Goal: Task Accomplishment & Management: Use online tool/utility

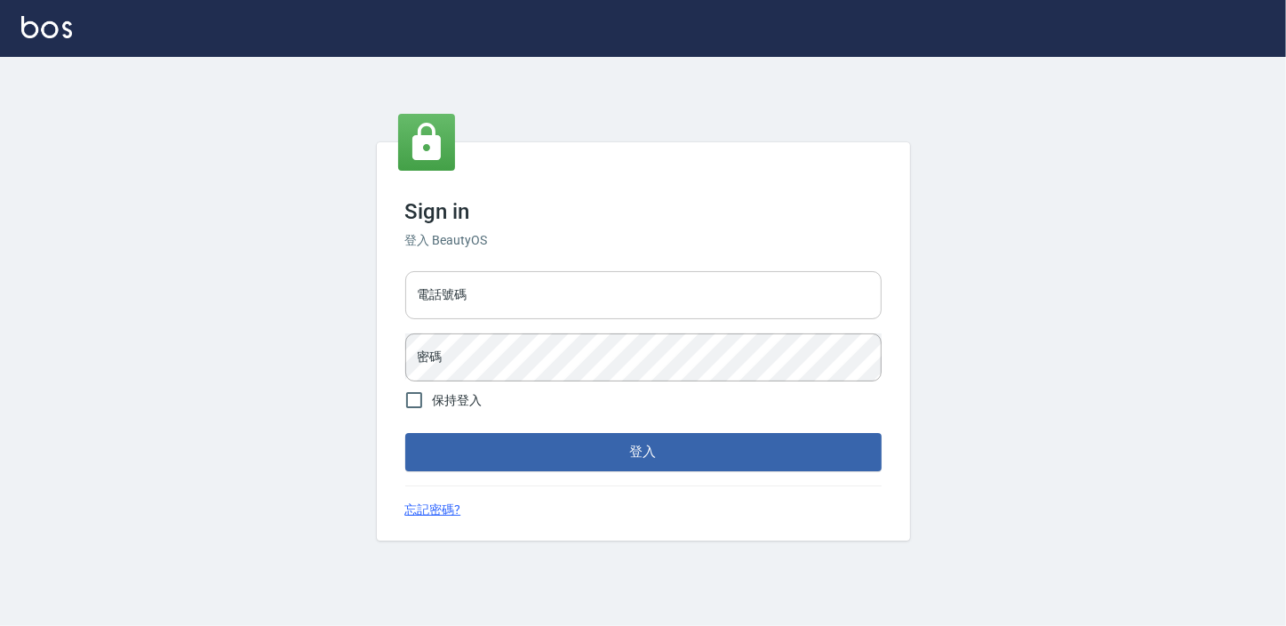
click at [462, 290] on input "電話號碼" at bounding box center [643, 295] width 476 height 48
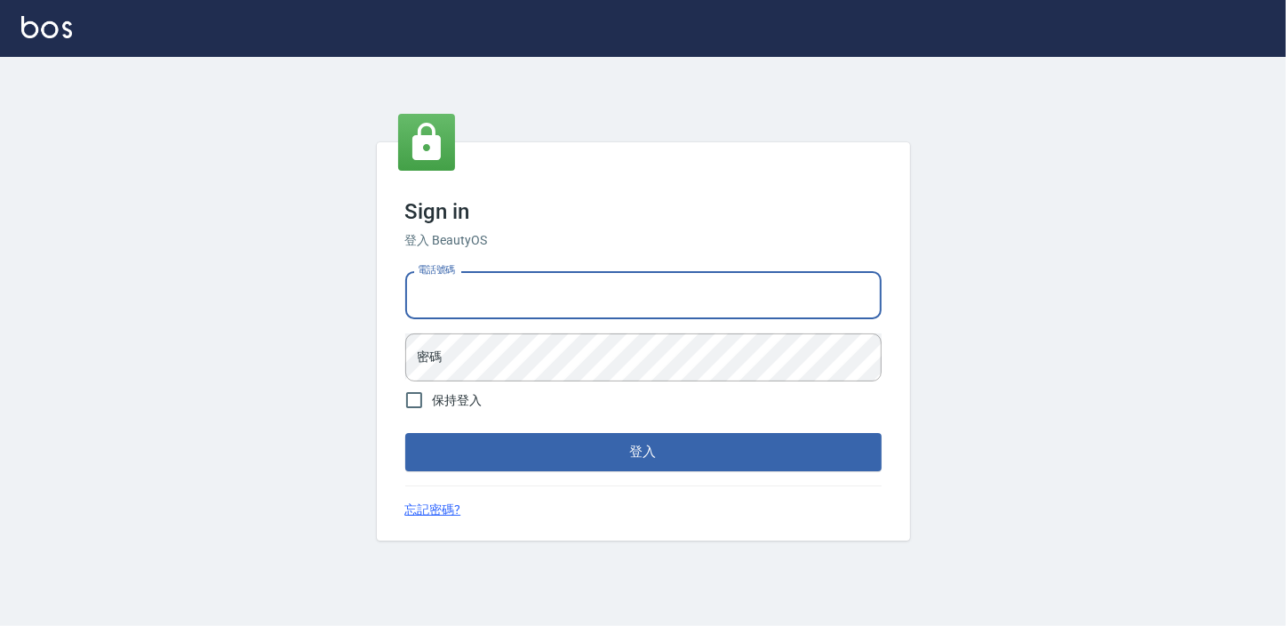
type input "0911903627"
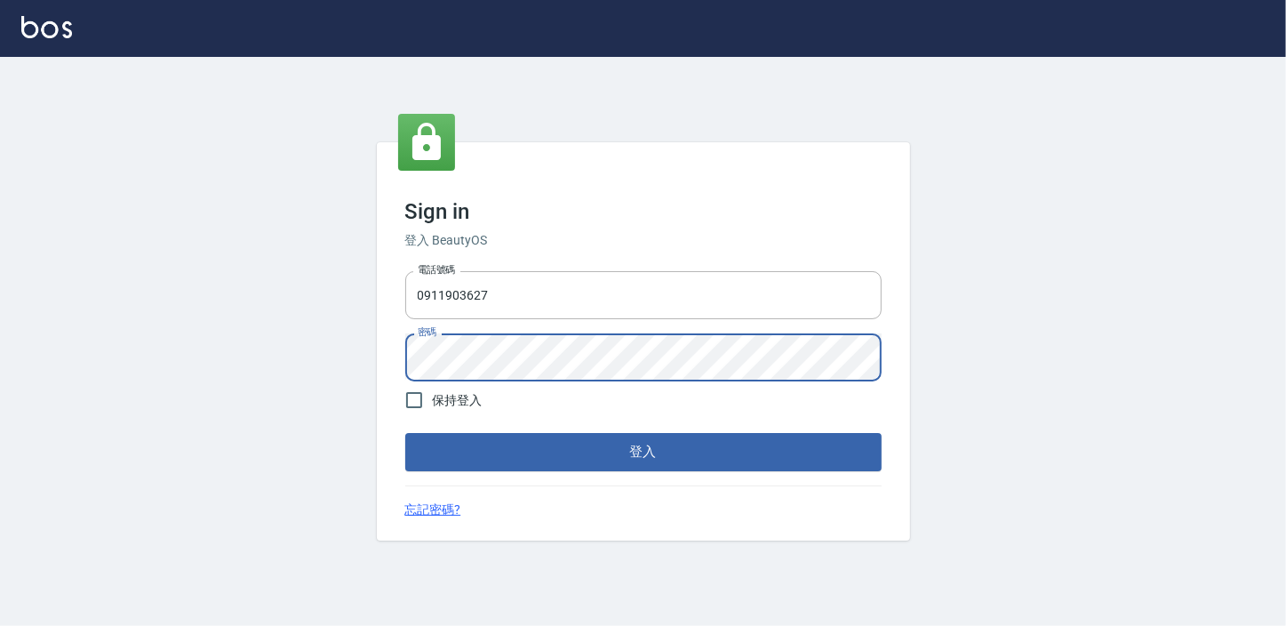
click at [405, 433] on button "登入" at bounding box center [643, 451] width 476 height 37
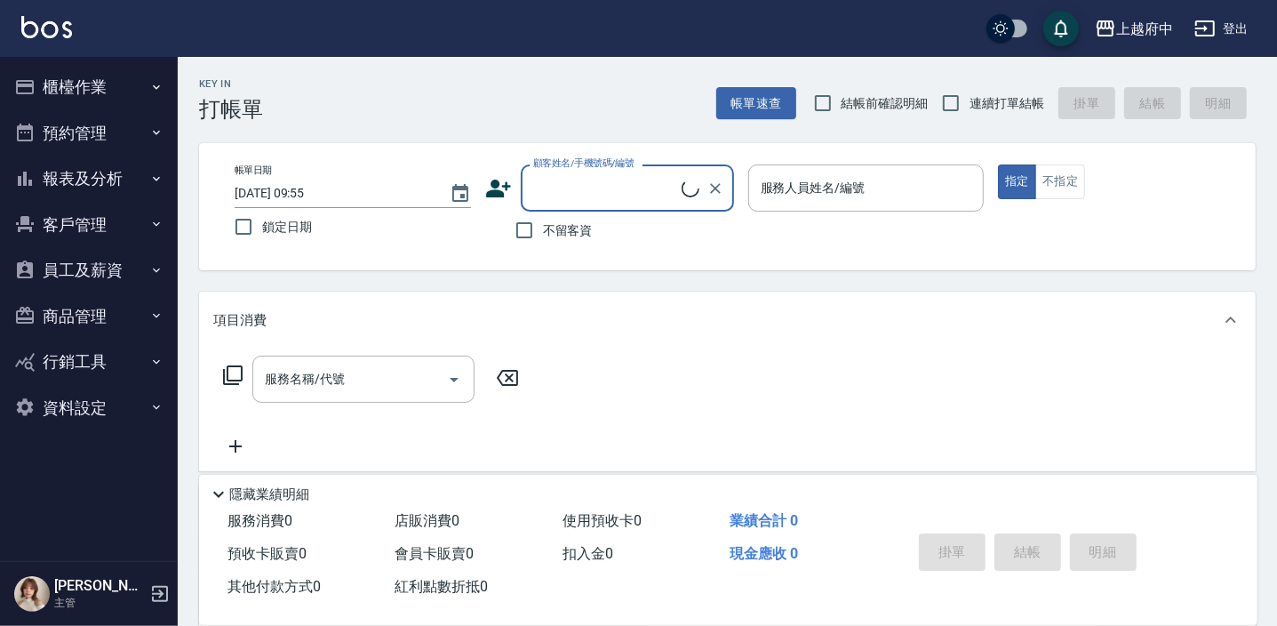
click at [104, 82] on button "櫃檯作業" at bounding box center [89, 87] width 164 height 46
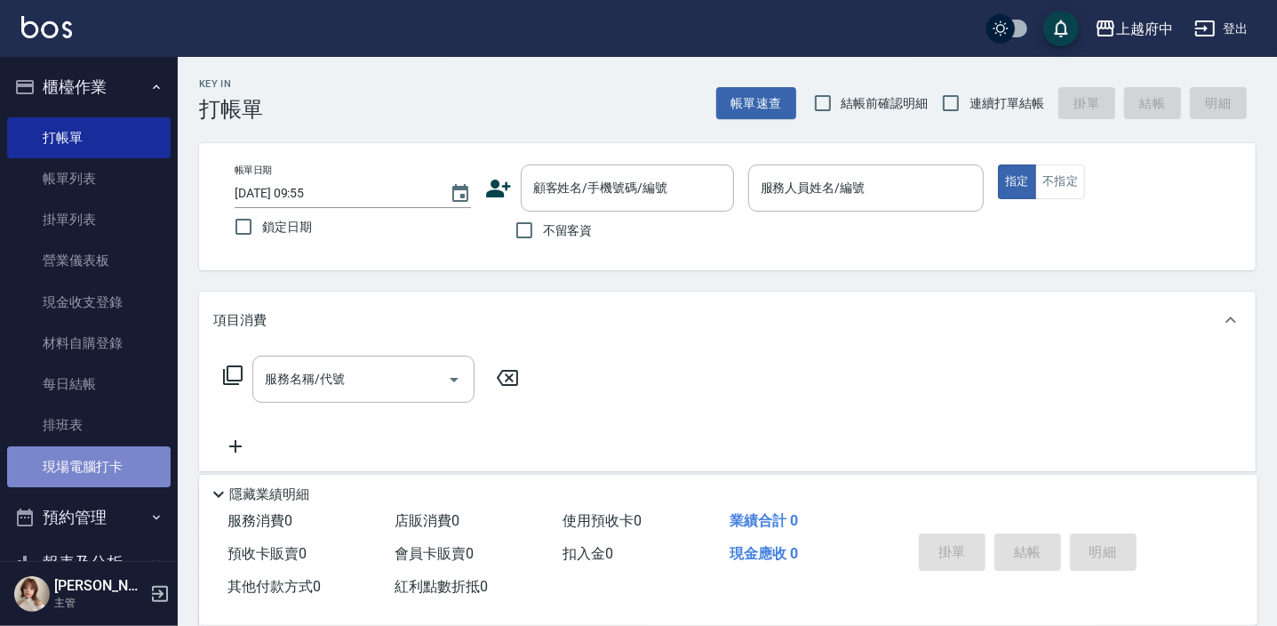
click at [97, 476] on link "現場電腦打卡" at bounding box center [89, 466] width 164 height 41
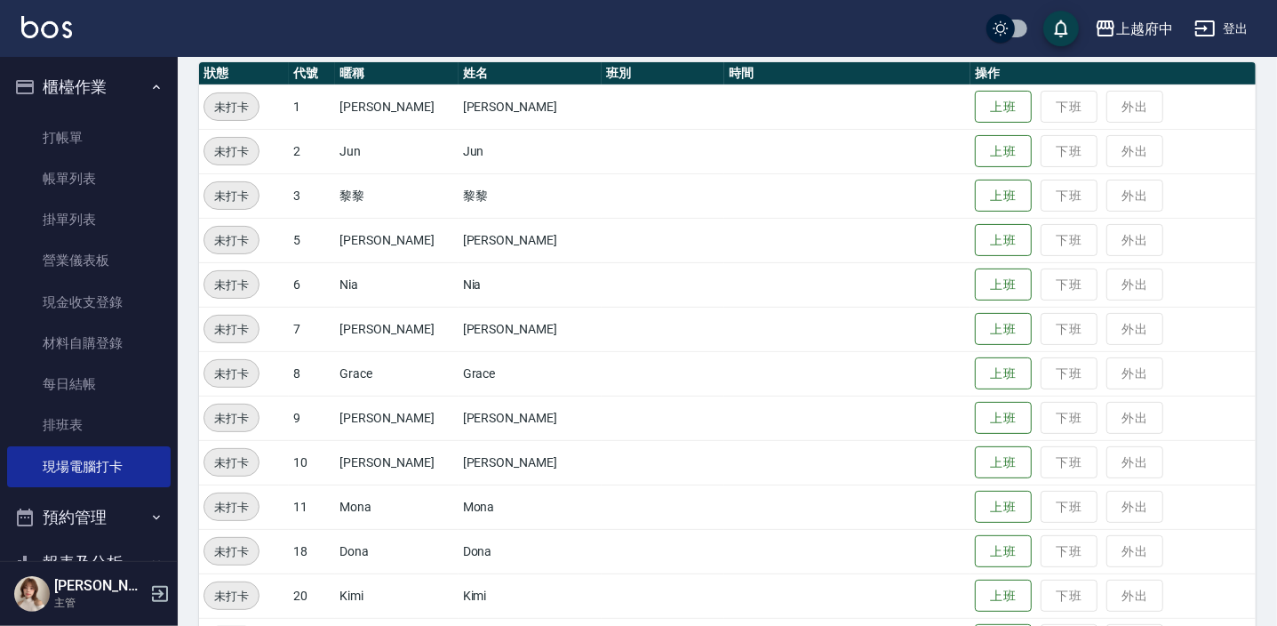
scroll to position [242, 0]
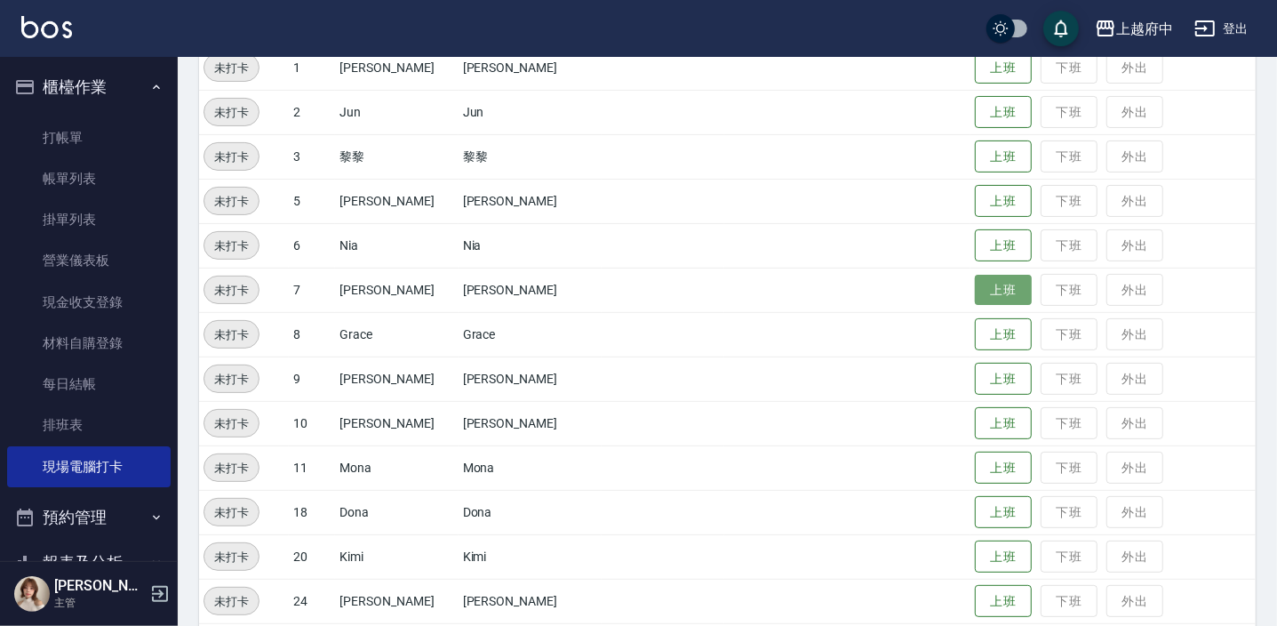
click at [983, 292] on button "上班" at bounding box center [1003, 290] width 57 height 31
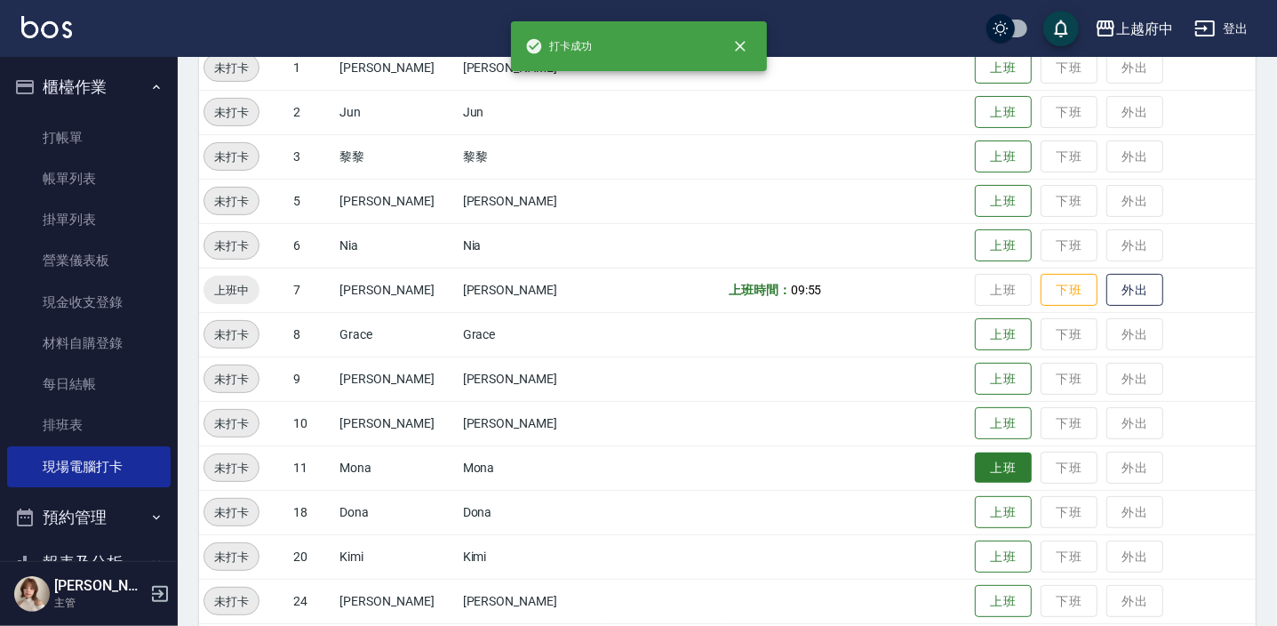
click at [975, 471] on button "上班" at bounding box center [1003, 467] width 57 height 31
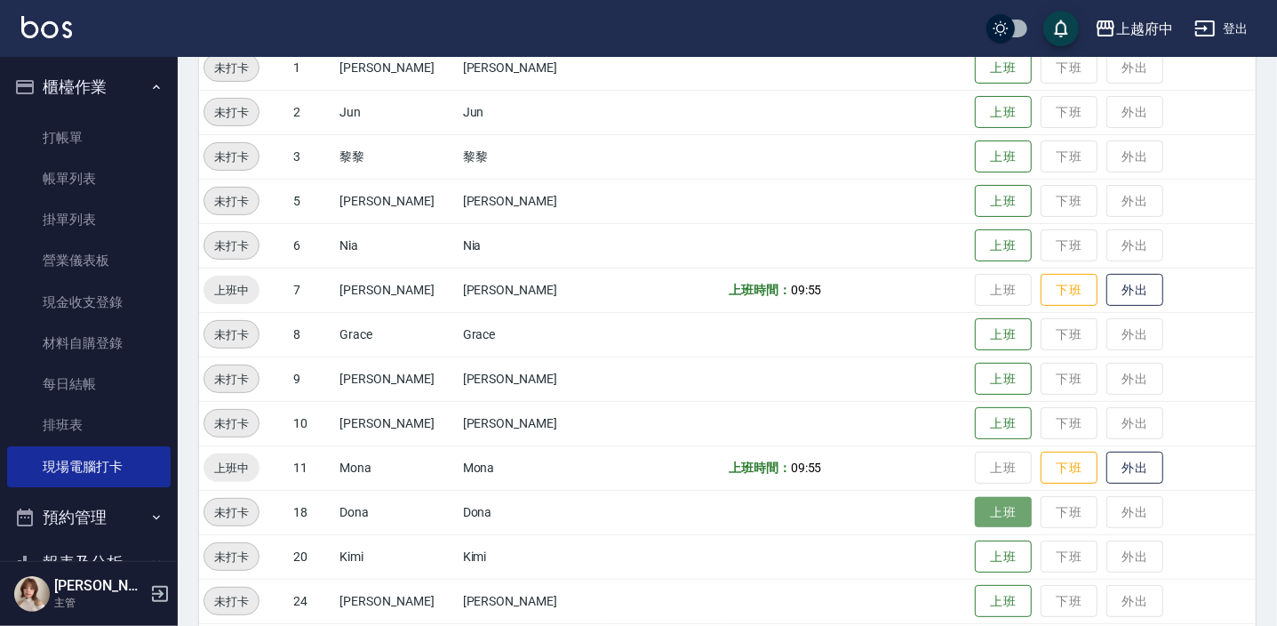
click at [983, 511] on button "上班" at bounding box center [1003, 512] width 57 height 31
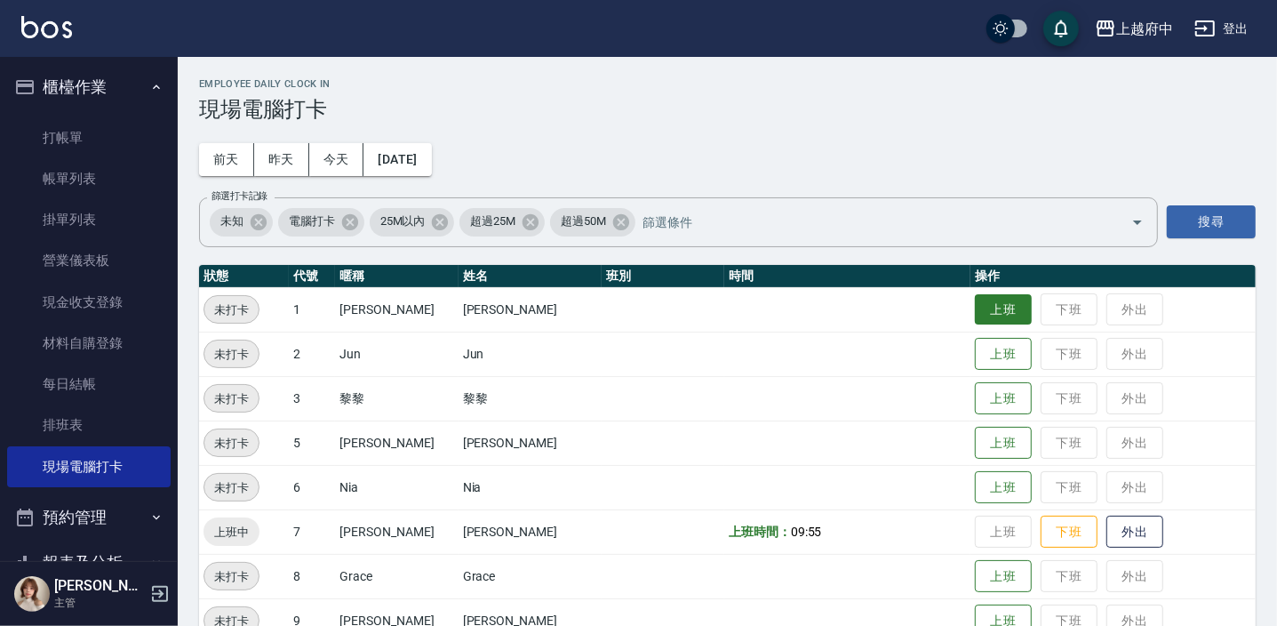
click at [980, 303] on button "上班" at bounding box center [1003, 309] width 57 height 31
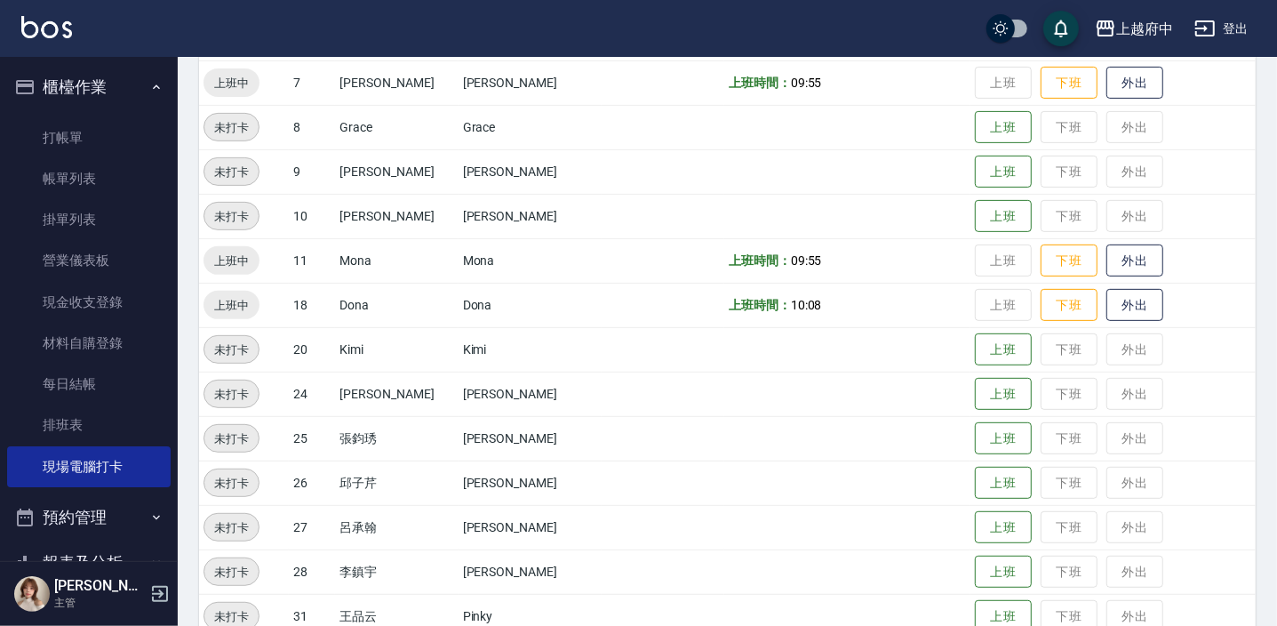
scroll to position [527, 0]
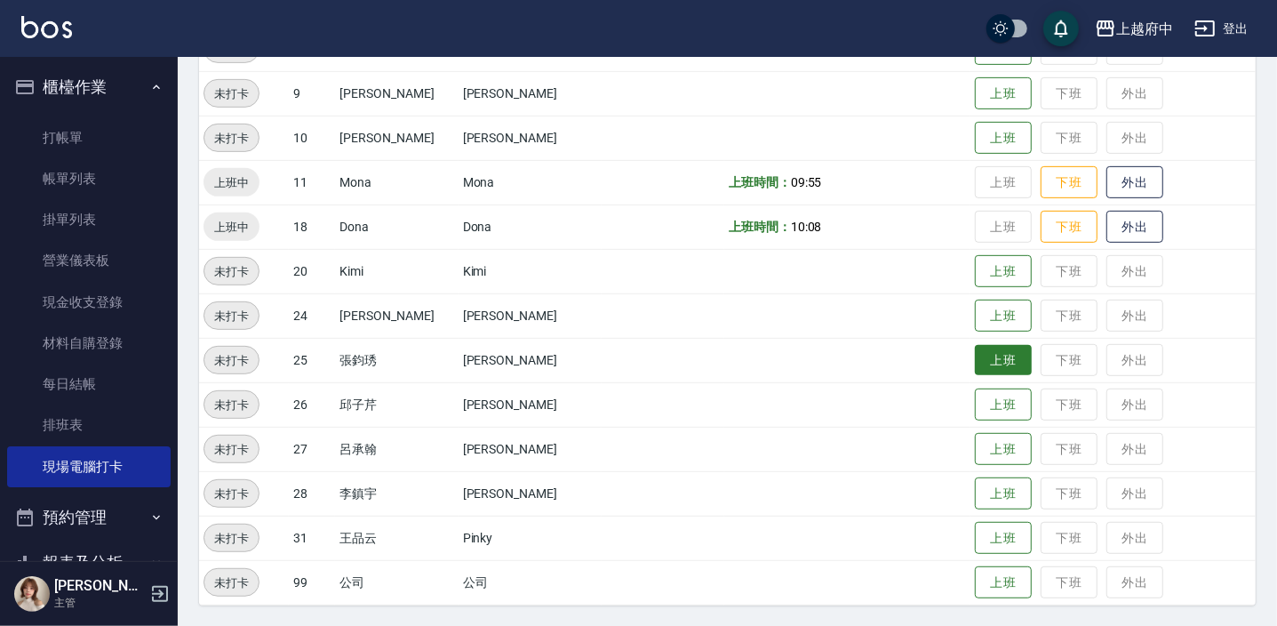
click at [994, 348] on button "上班" at bounding box center [1003, 360] width 57 height 31
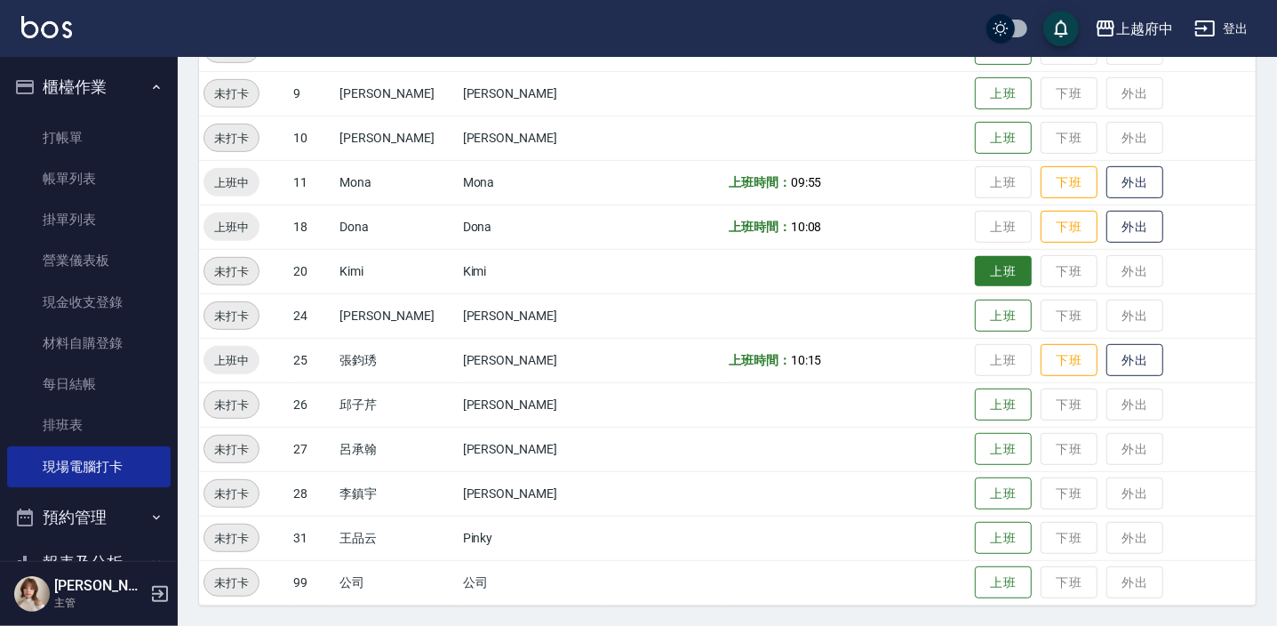
click at [975, 275] on button "上班" at bounding box center [1003, 271] width 57 height 31
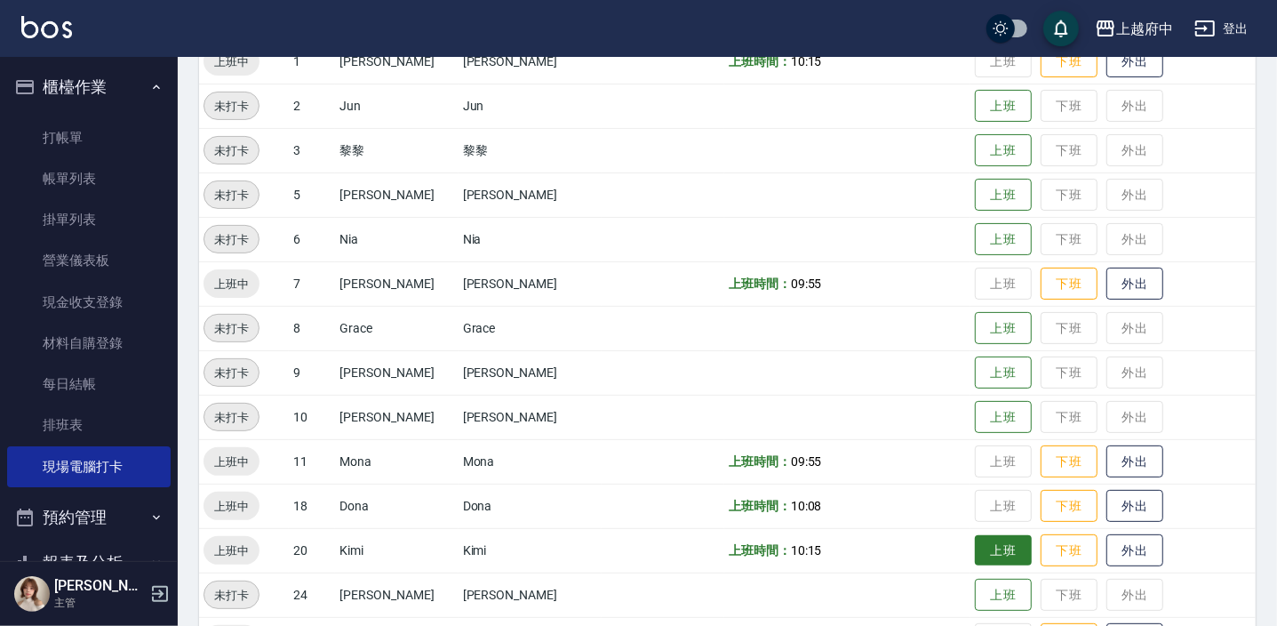
scroll to position [256, 0]
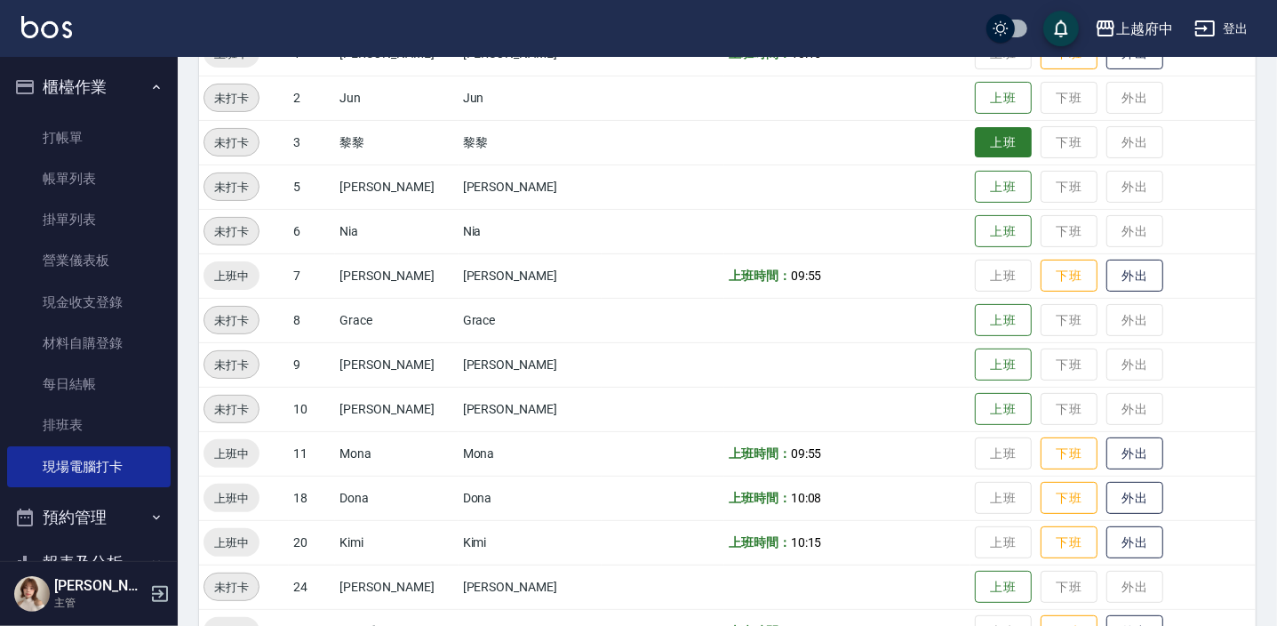
click at [990, 140] on button "上班" at bounding box center [1003, 142] width 57 height 31
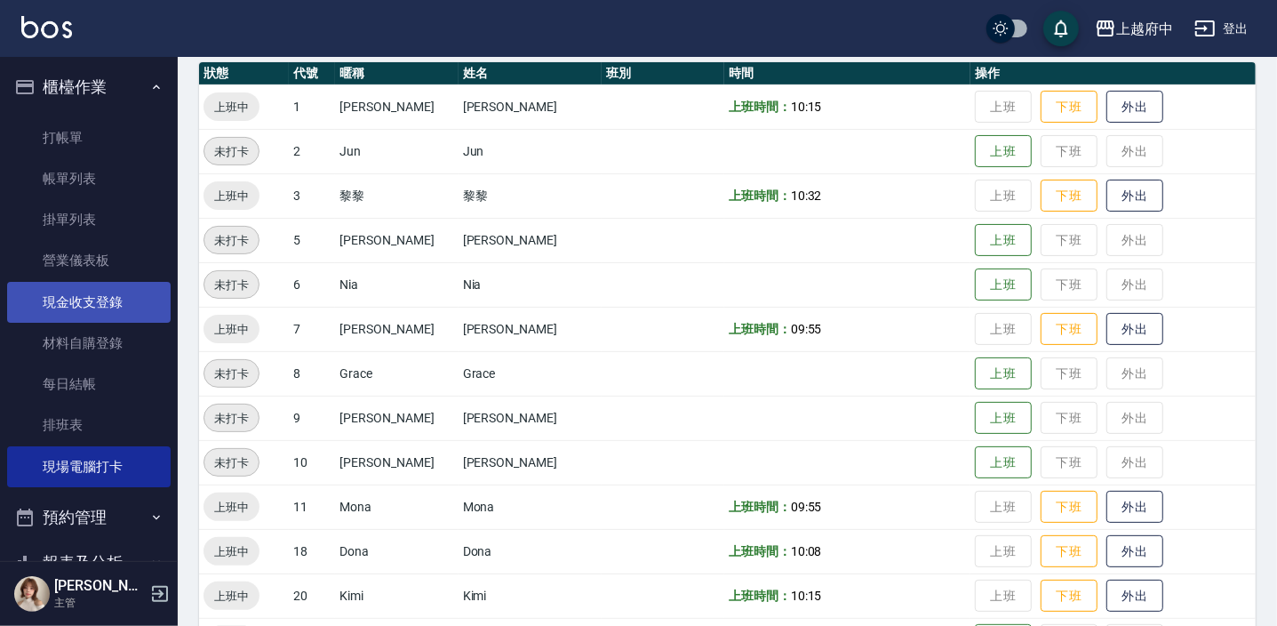
scroll to position [175, 0]
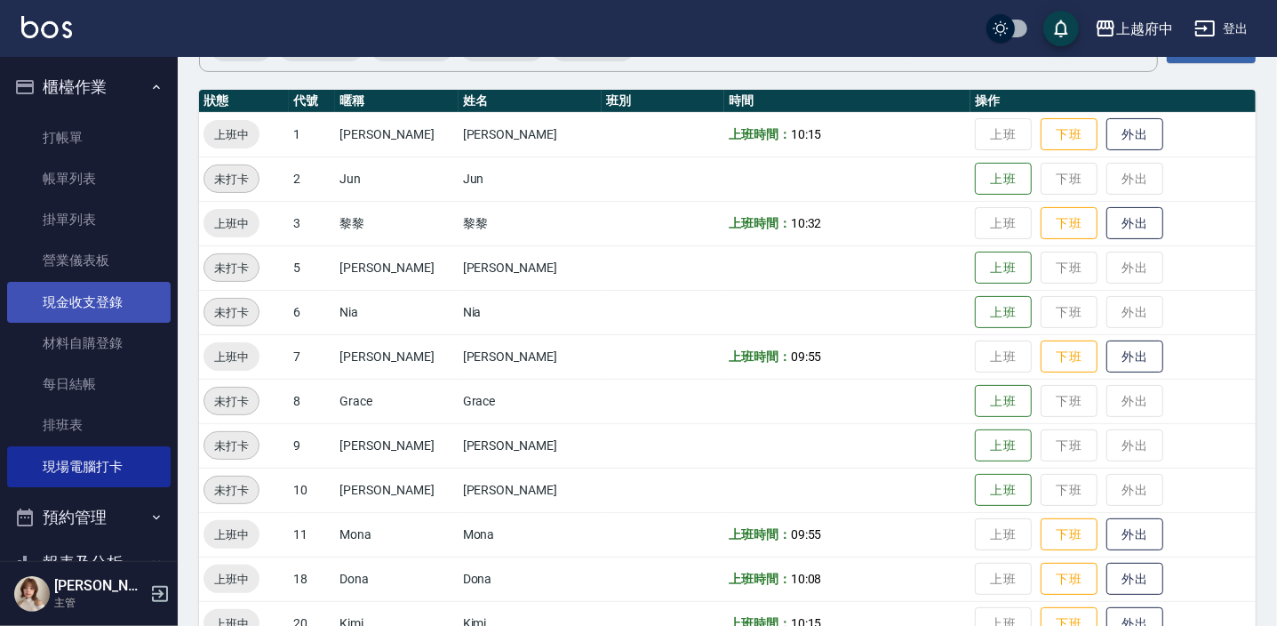
click at [129, 287] on link "現金收支登錄" at bounding box center [89, 302] width 164 height 41
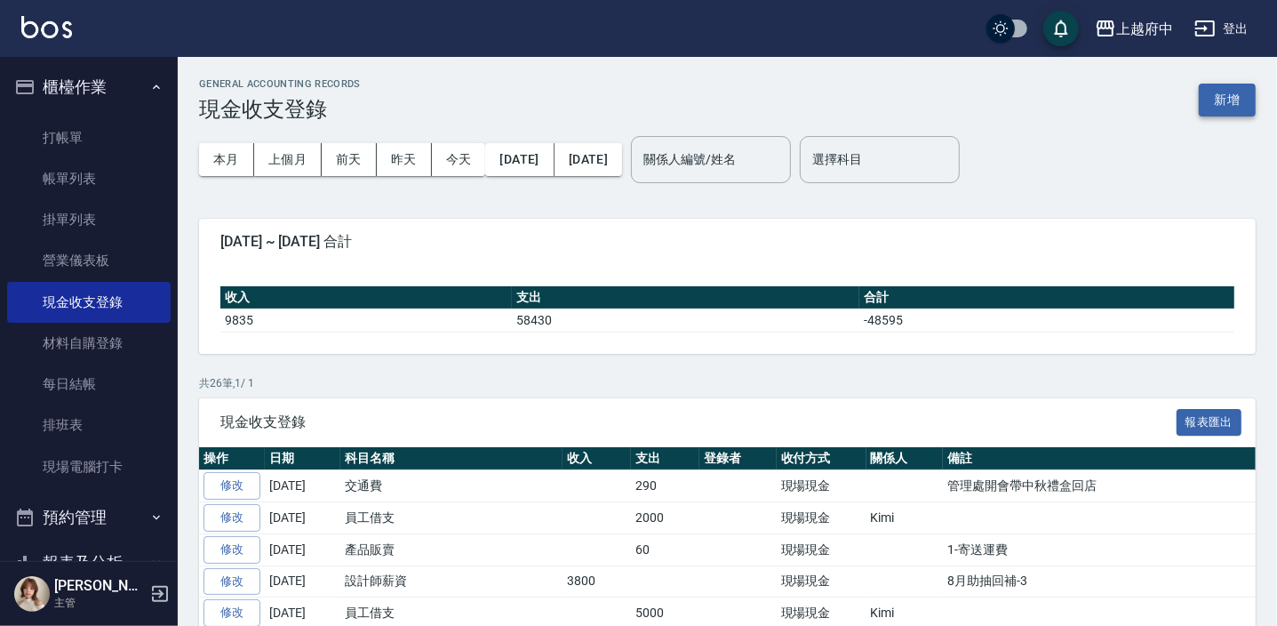
click at [1224, 107] on button "新增" at bounding box center [1227, 100] width 57 height 33
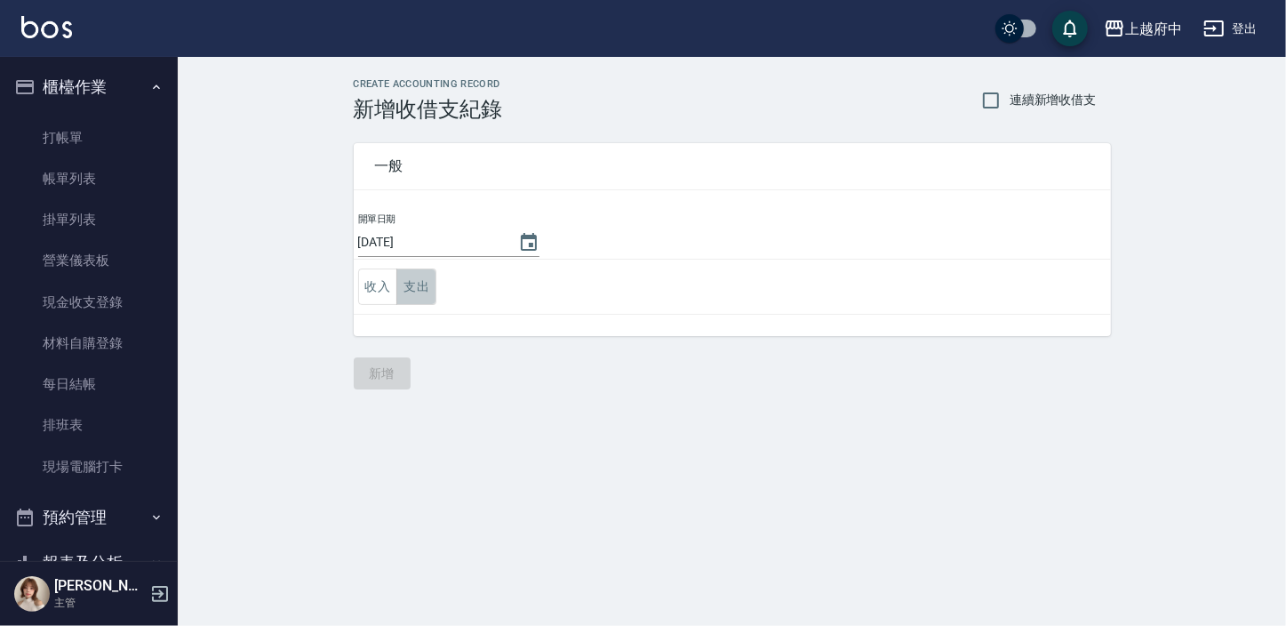
click at [413, 290] on button "支出" at bounding box center [416, 286] width 40 height 36
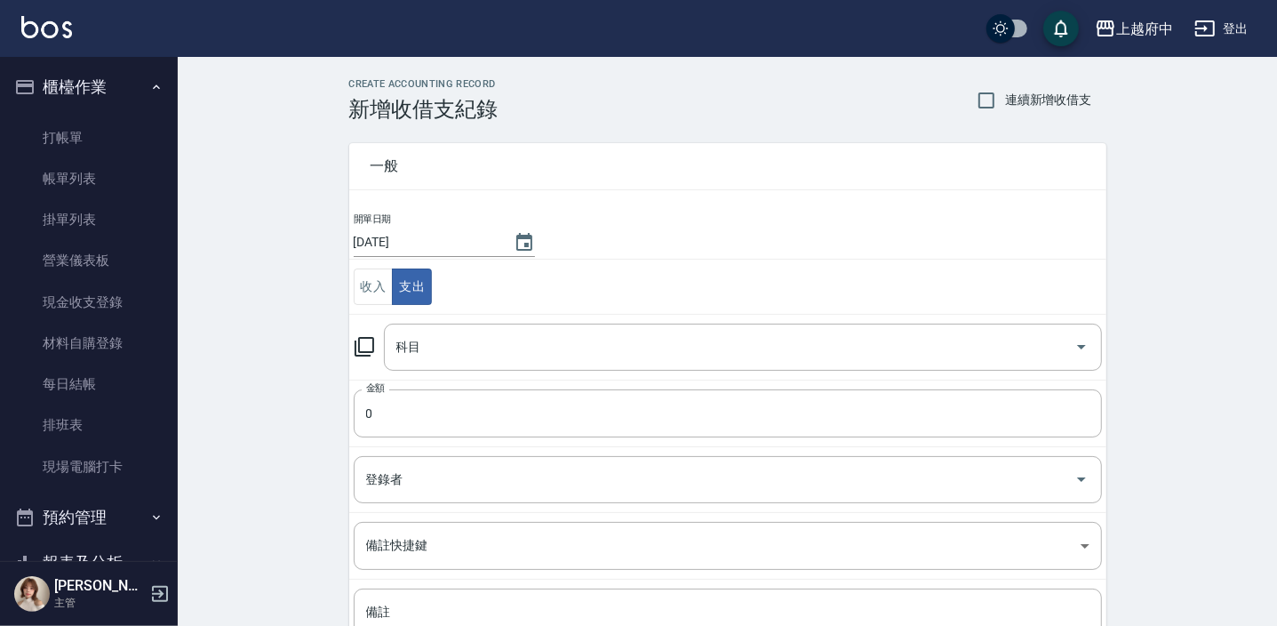
click at [312, 290] on div "CREATE ACCOUNTING RECORD 新增收借支紀錄 連續新增收借支 一般 開單日期 2025/09/24 收入 支出 科目 科目 金額 0 金額…" at bounding box center [728, 421] width 1100 height 728
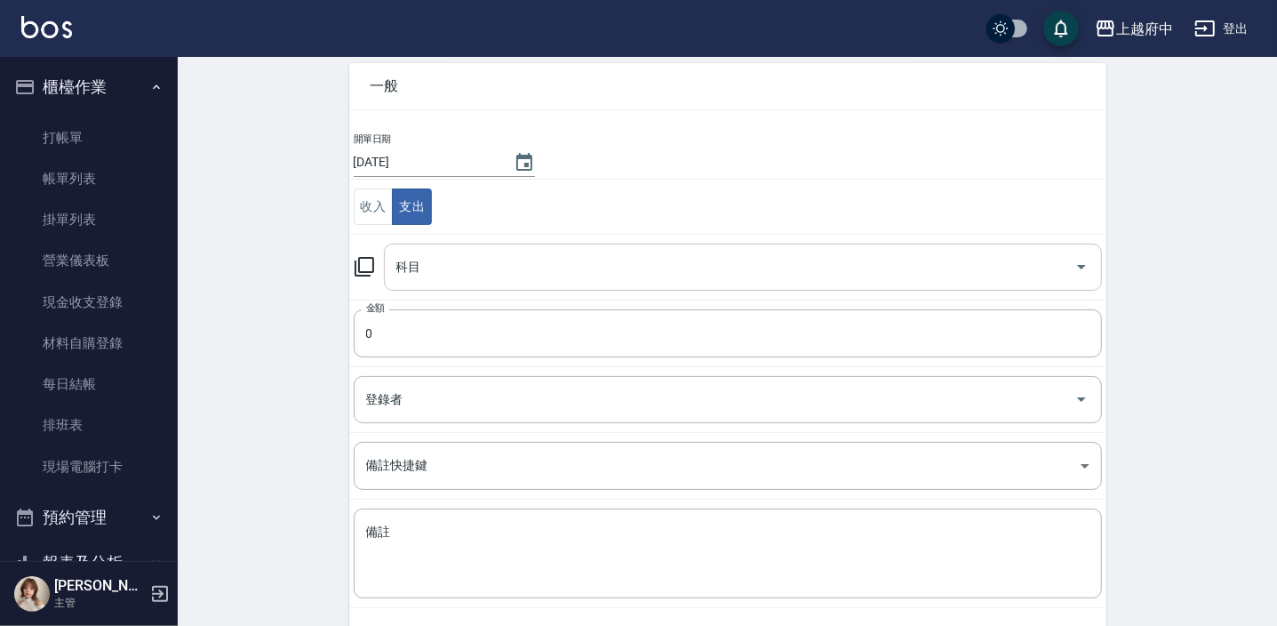
click at [420, 268] on div "科目 科目" at bounding box center [743, 267] width 718 height 47
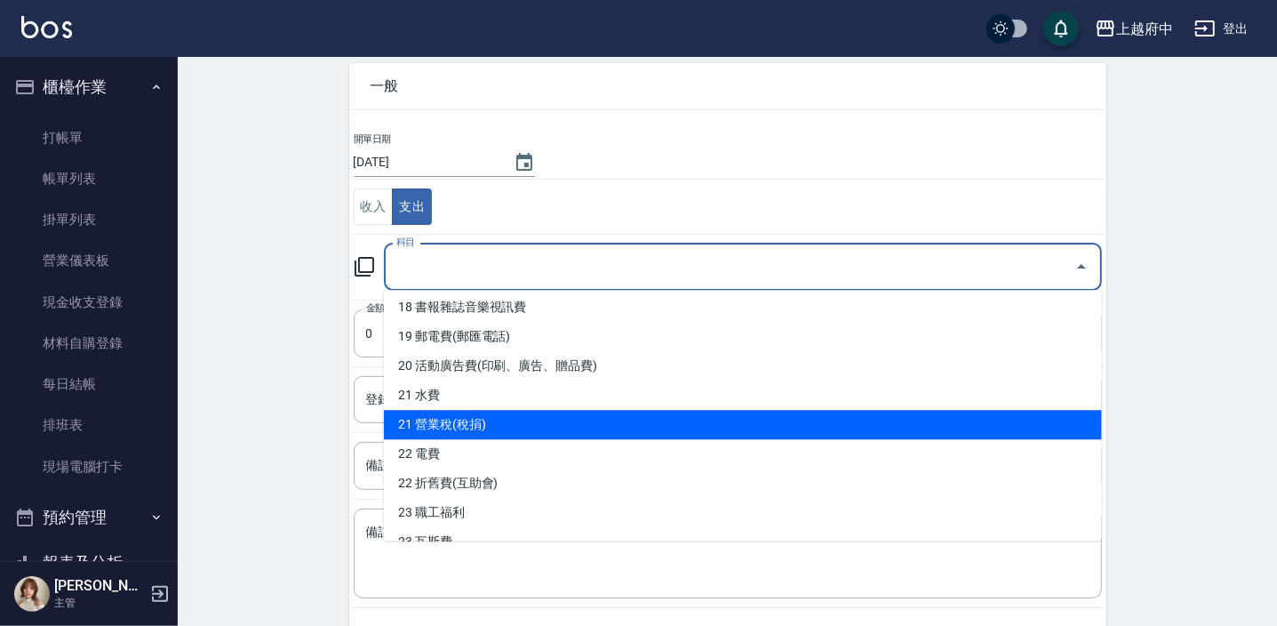
scroll to position [649, 0]
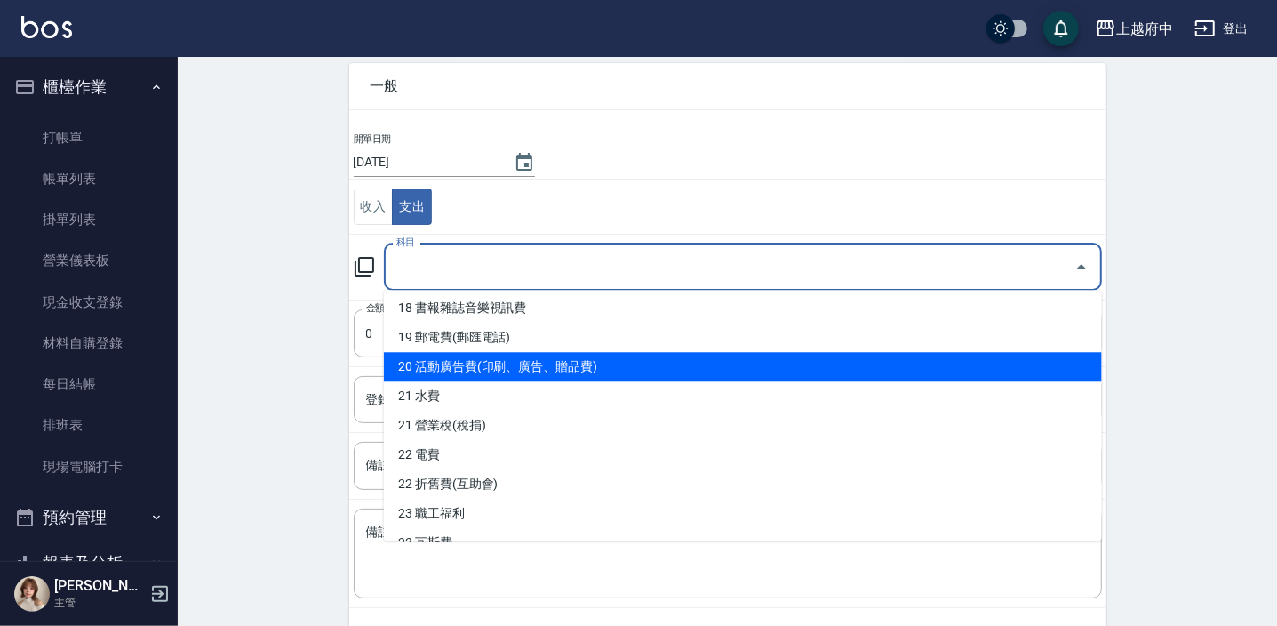
click at [464, 363] on li "20 活動廣告費(印刷、廣告、贈品費)" at bounding box center [743, 366] width 718 height 29
type input "20 活動廣告費(印刷、廣告、贈品費)"
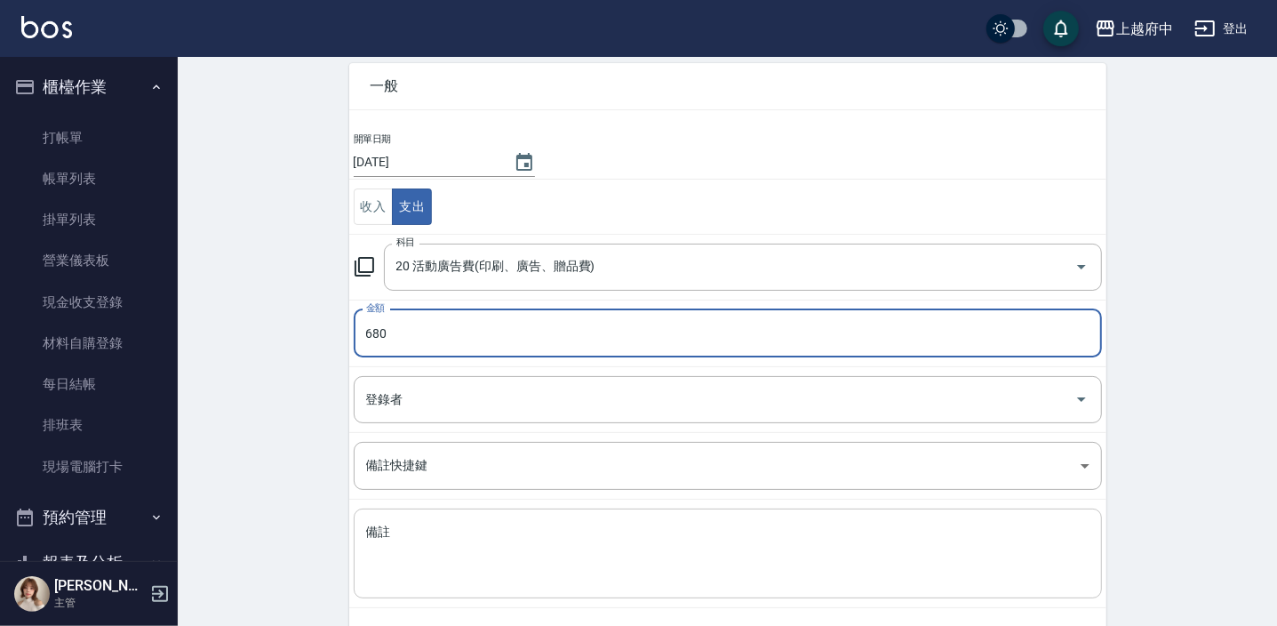
type input "680"
click at [444, 550] on textarea "備註" at bounding box center [728, 554] width 724 height 60
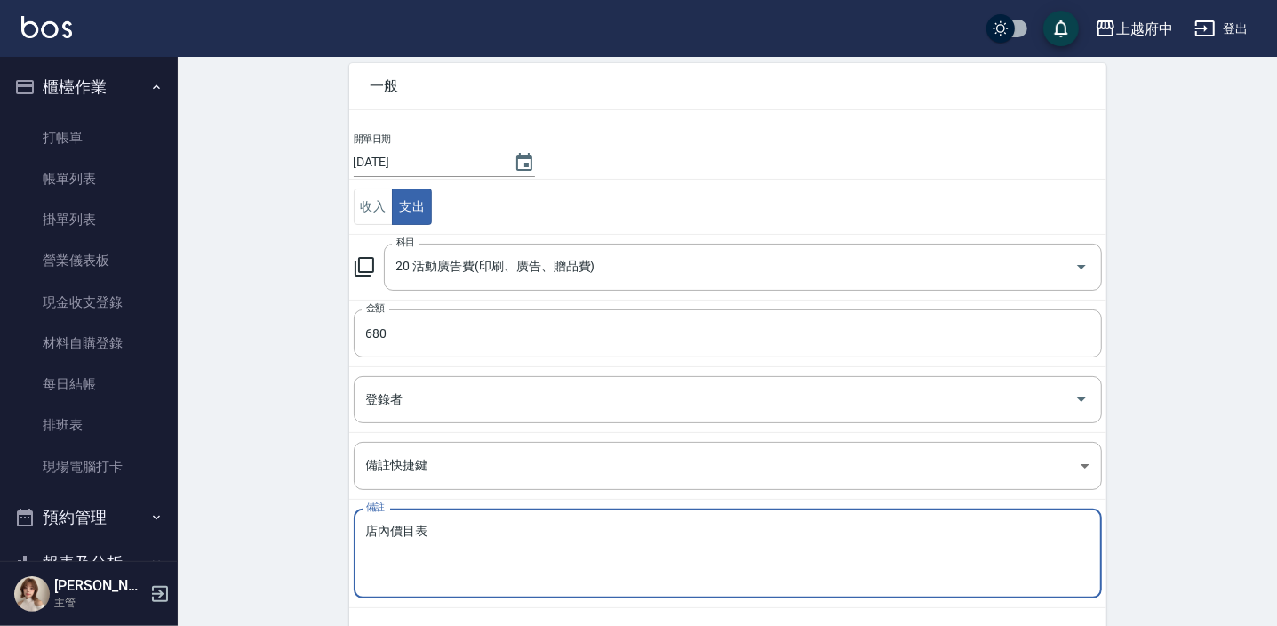
scroll to position [158, 0]
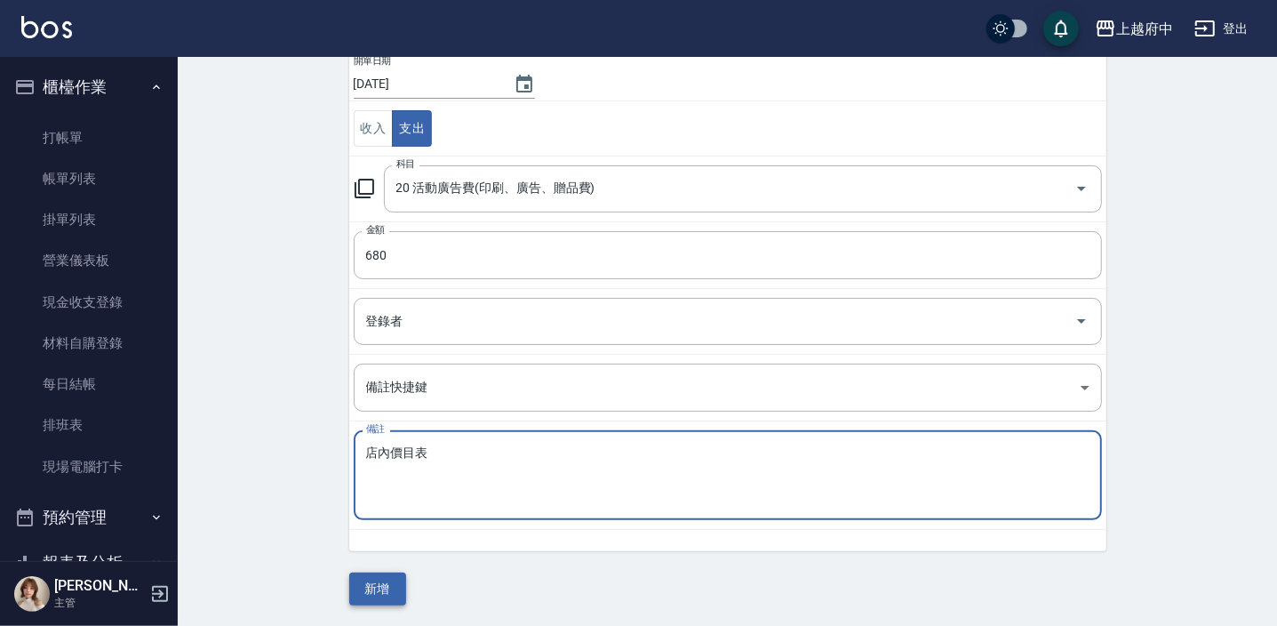
type textarea "店內價目表"
click at [374, 599] on button "新增" at bounding box center [377, 588] width 57 height 33
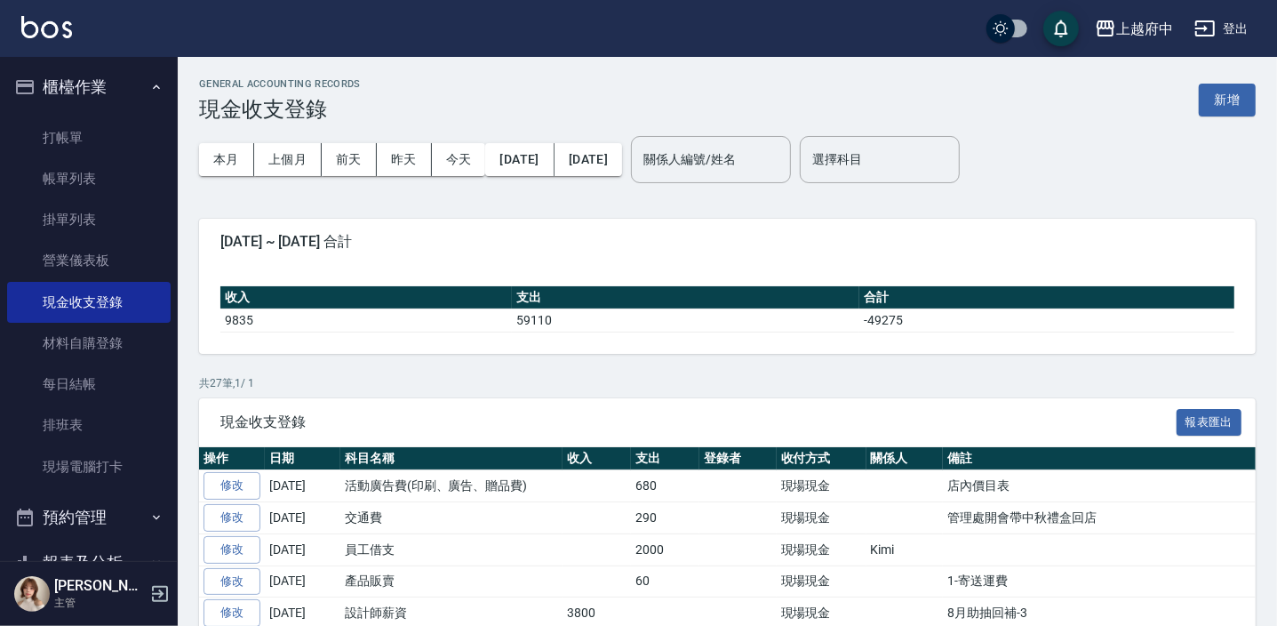
click at [76, 88] on button "櫃檯作業" at bounding box center [89, 87] width 164 height 46
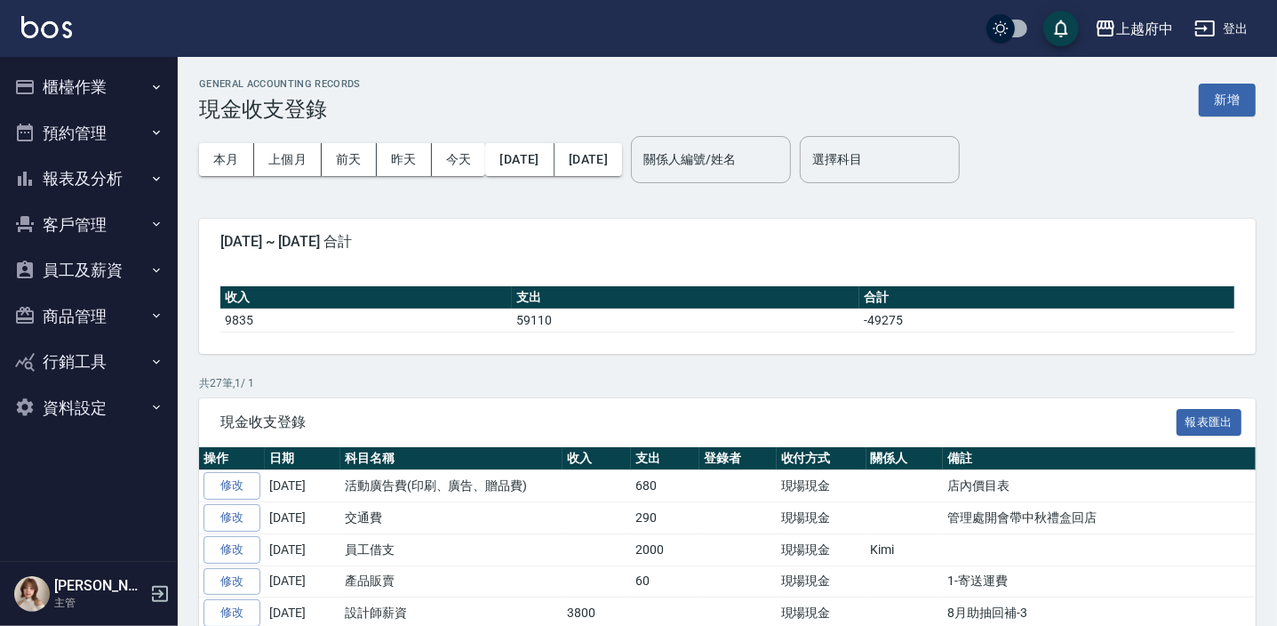
click at [80, 83] on button "櫃檯作業" at bounding box center [89, 87] width 164 height 46
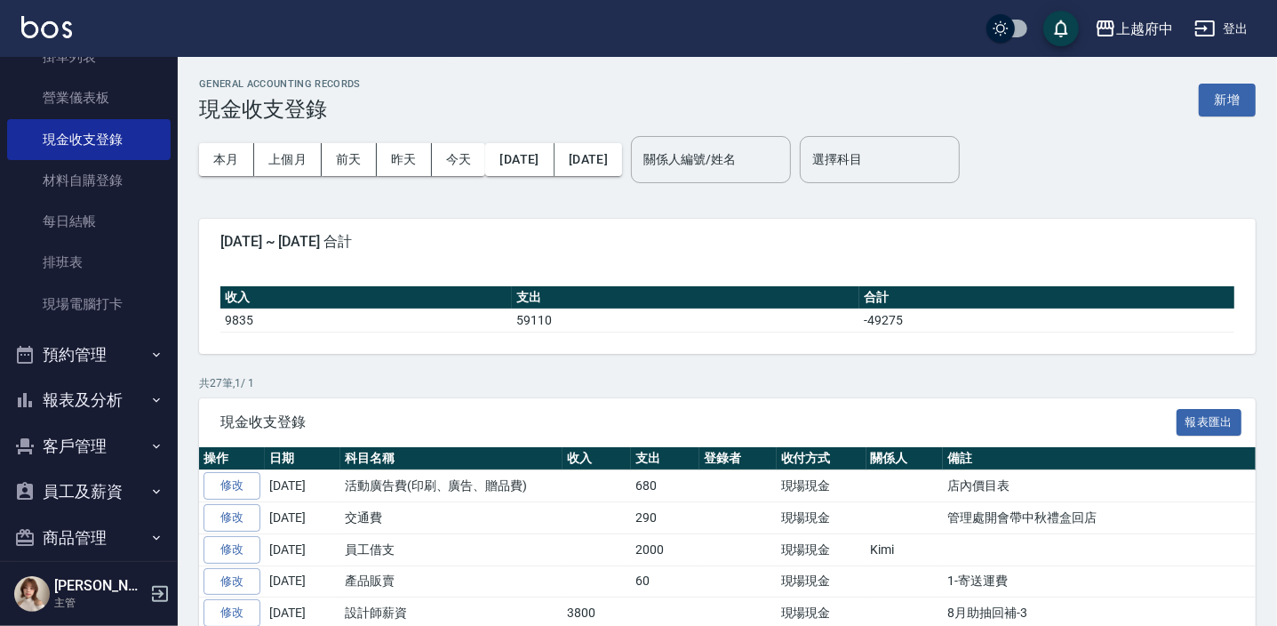
scroll to position [242, 0]
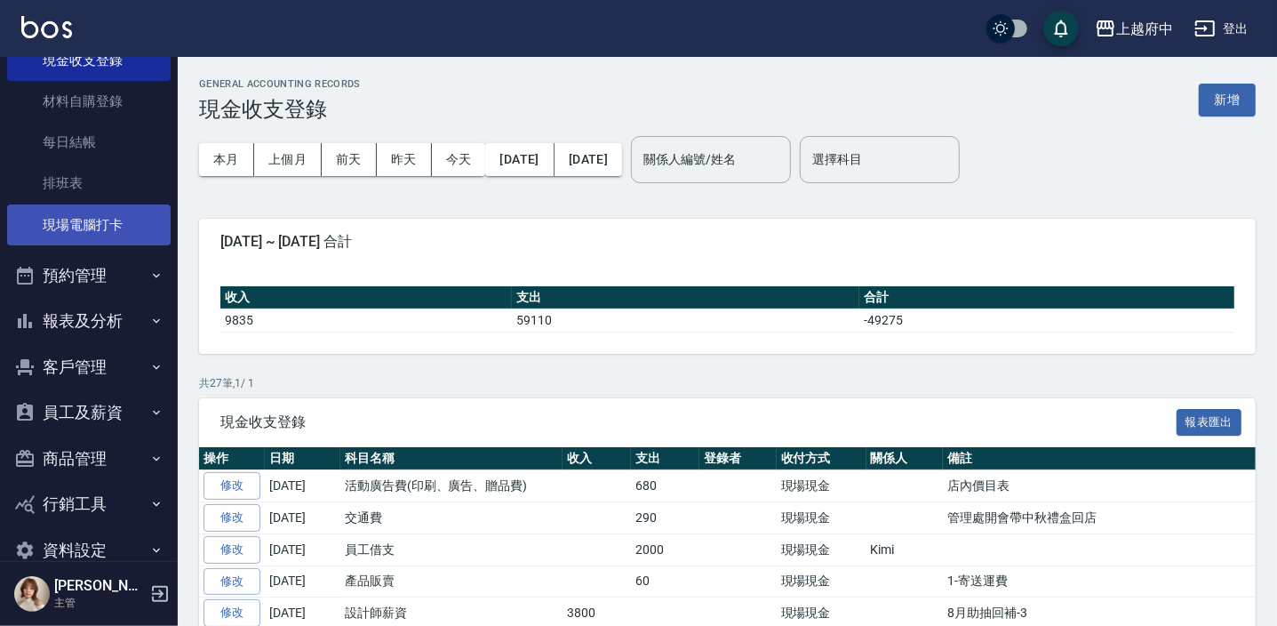
click at [124, 228] on link "現場電腦打卡" at bounding box center [89, 224] width 164 height 41
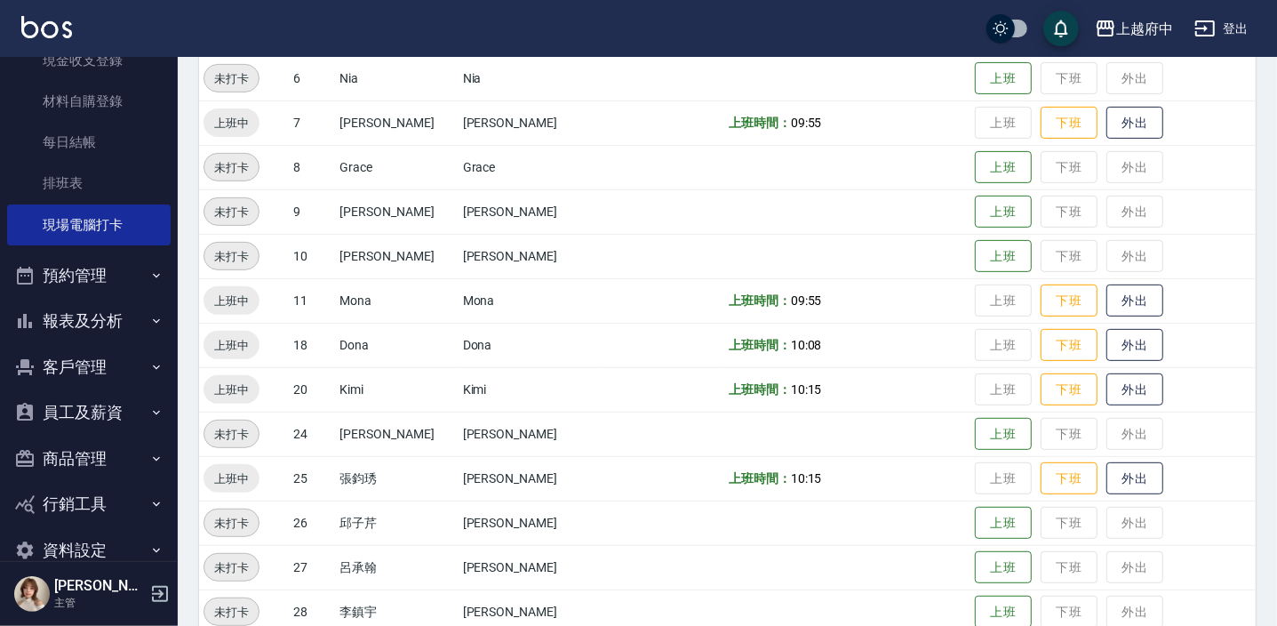
scroll to position [484, 0]
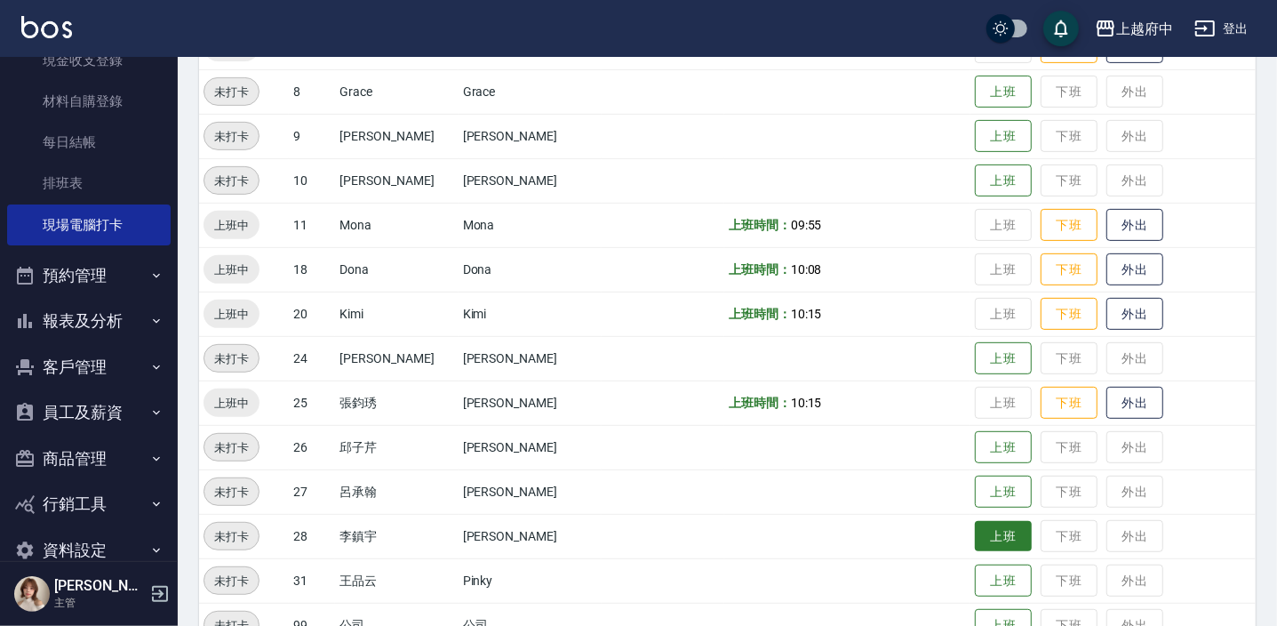
click at [996, 535] on button "上班" at bounding box center [1003, 536] width 57 height 31
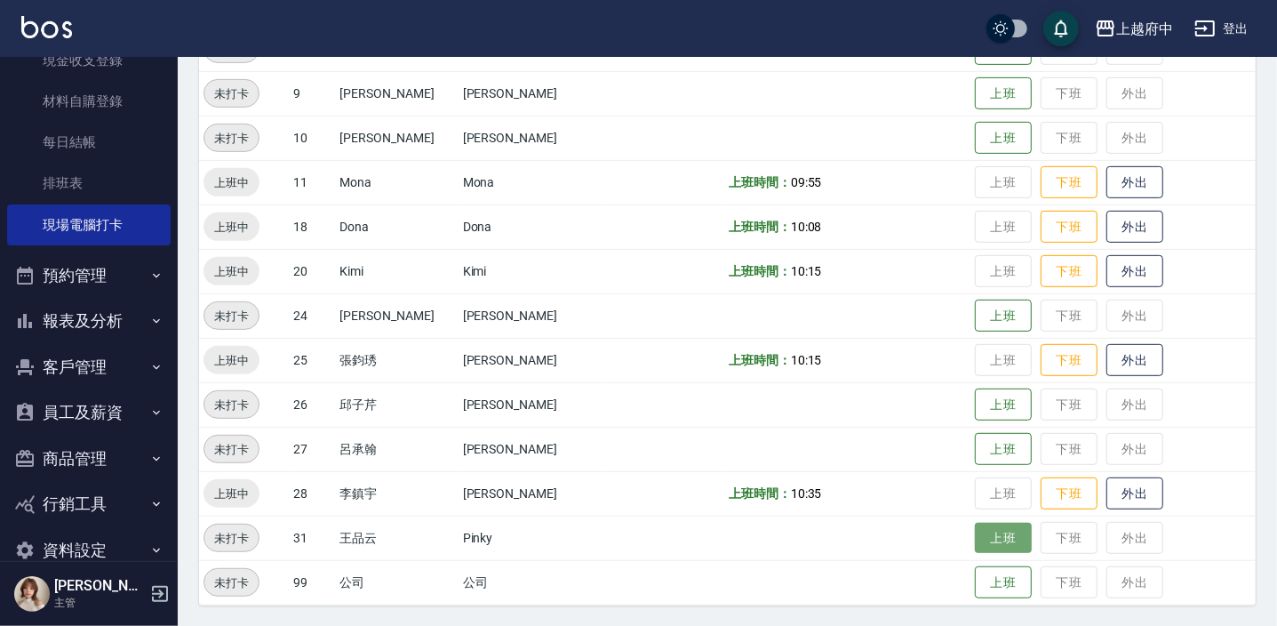
click at [975, 537] on button "上班" at bounding box center [1003, 538] width 57 height 31
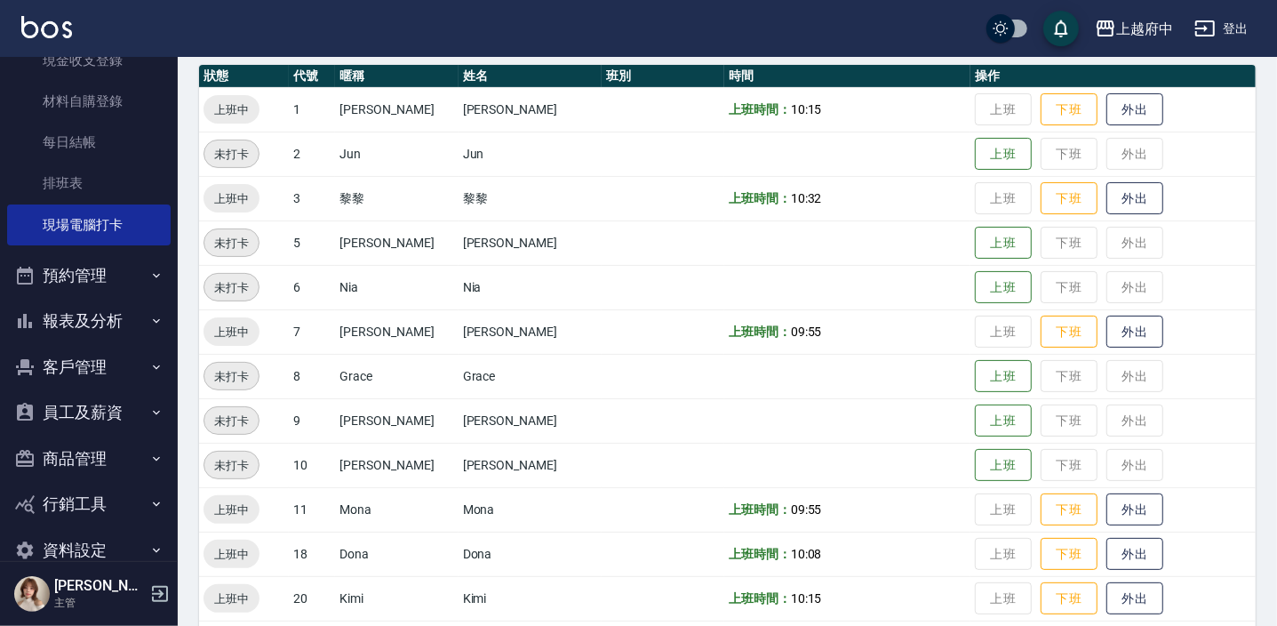
scroll to position [0, 0]
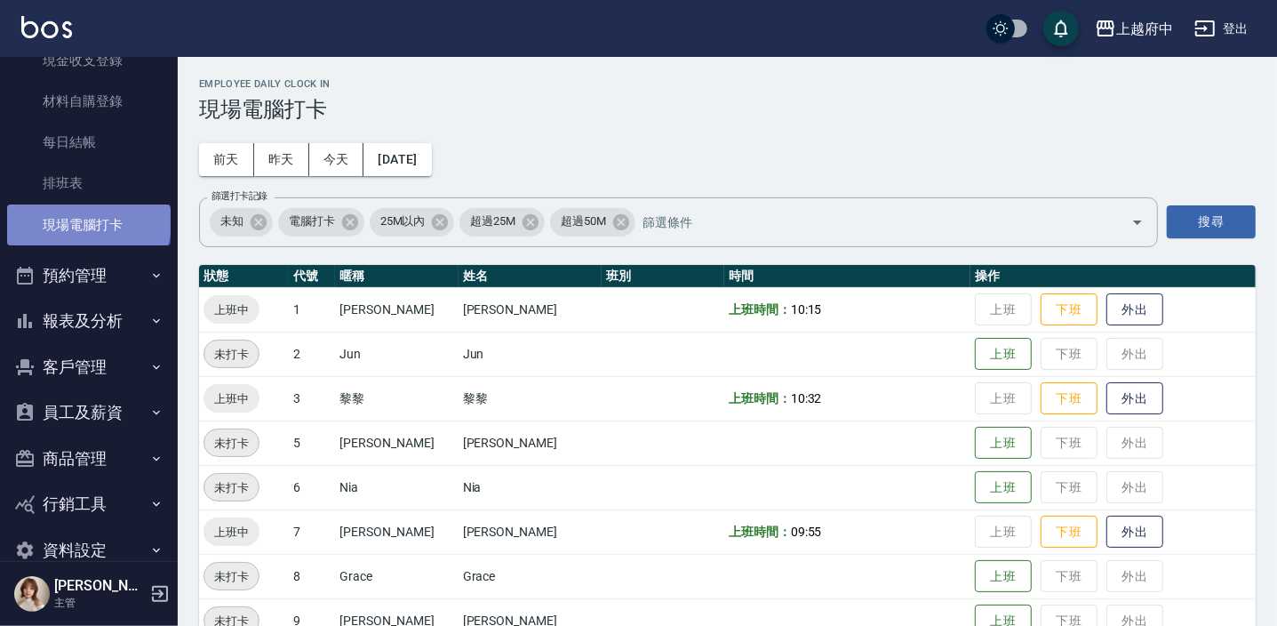
click at [87, 221] on link "現場電腦打卡" at bounding box center [89, 224] width 164 height 41
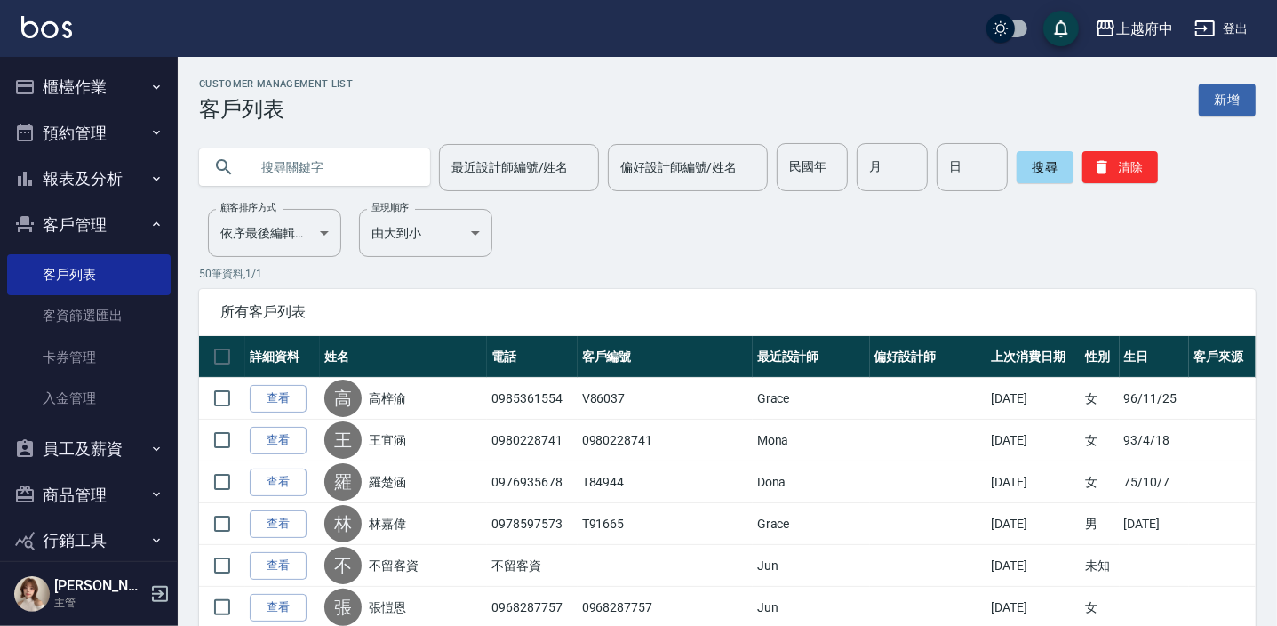
drag, startPoint x: 0, startPoint y: 0, endPoint x: 141, endPoint y: 219, distance: 260.4
click at [149, 219] on icon "button" at bounding box center [156, 224] width 14 height 14
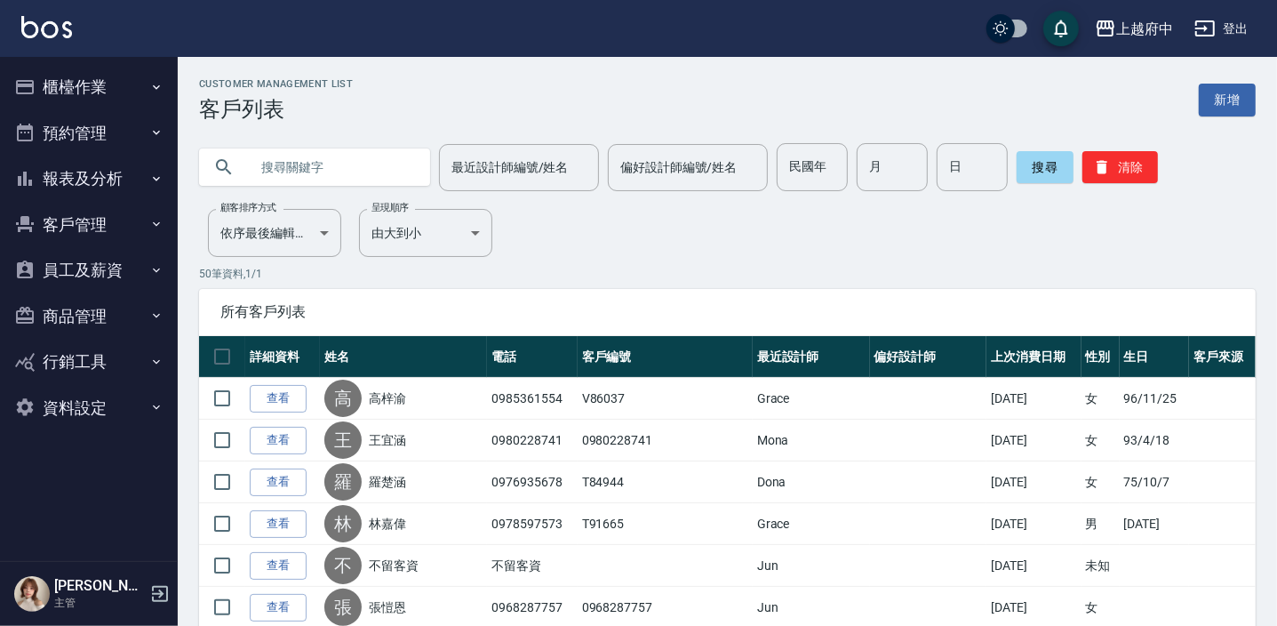
click at [124, 181] on button "報表及分析" at bounding box center [89, 179] width 164 height 46
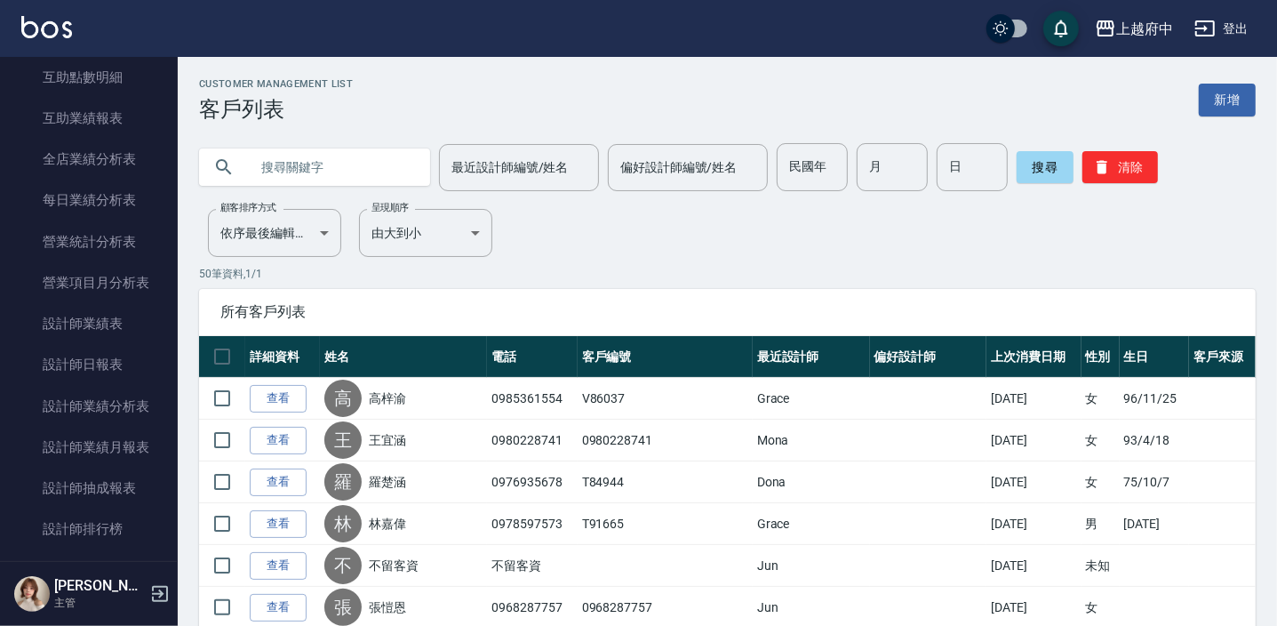
scroll to position [484, 0]
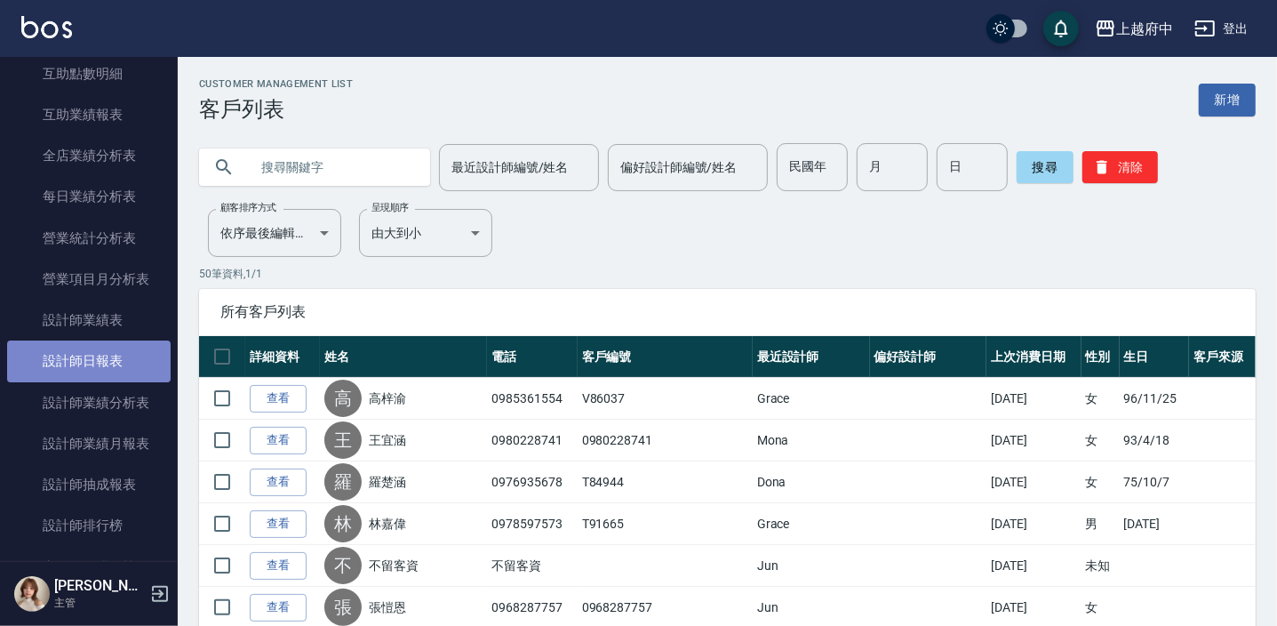
click at [97, 364] on link "設計師日報表" at bounding box center [89, 360] width 164 height 41
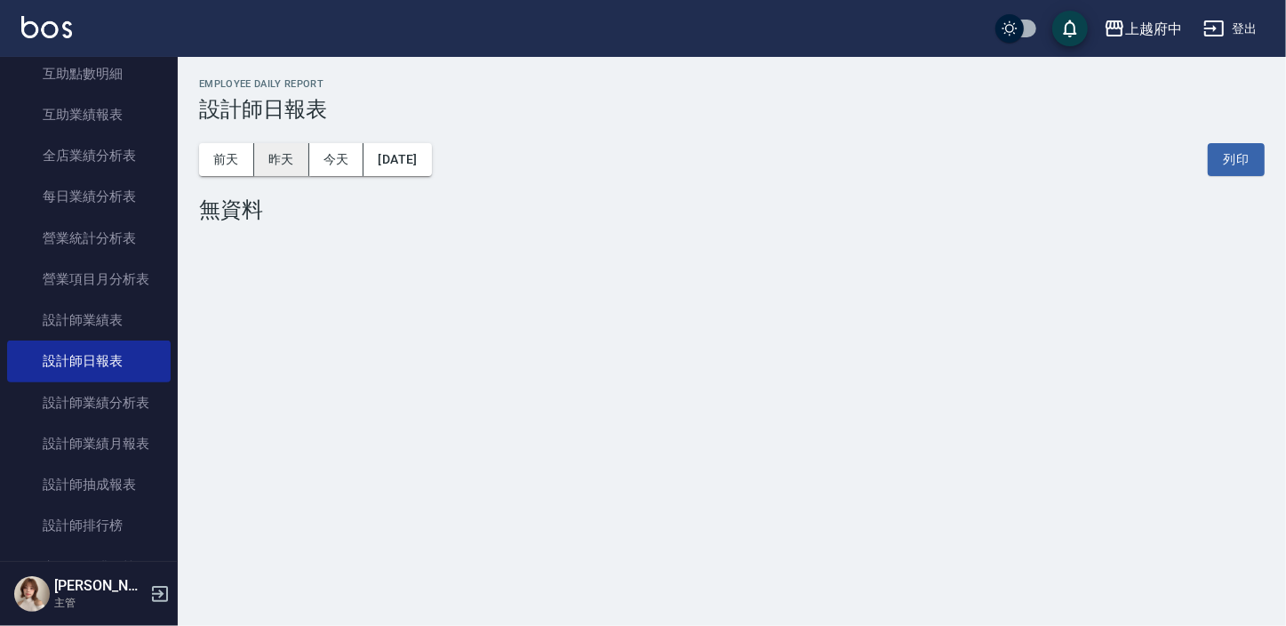
click at [273, 160] on button "昨天" at bounding box center [281, 159] width 55 height 33
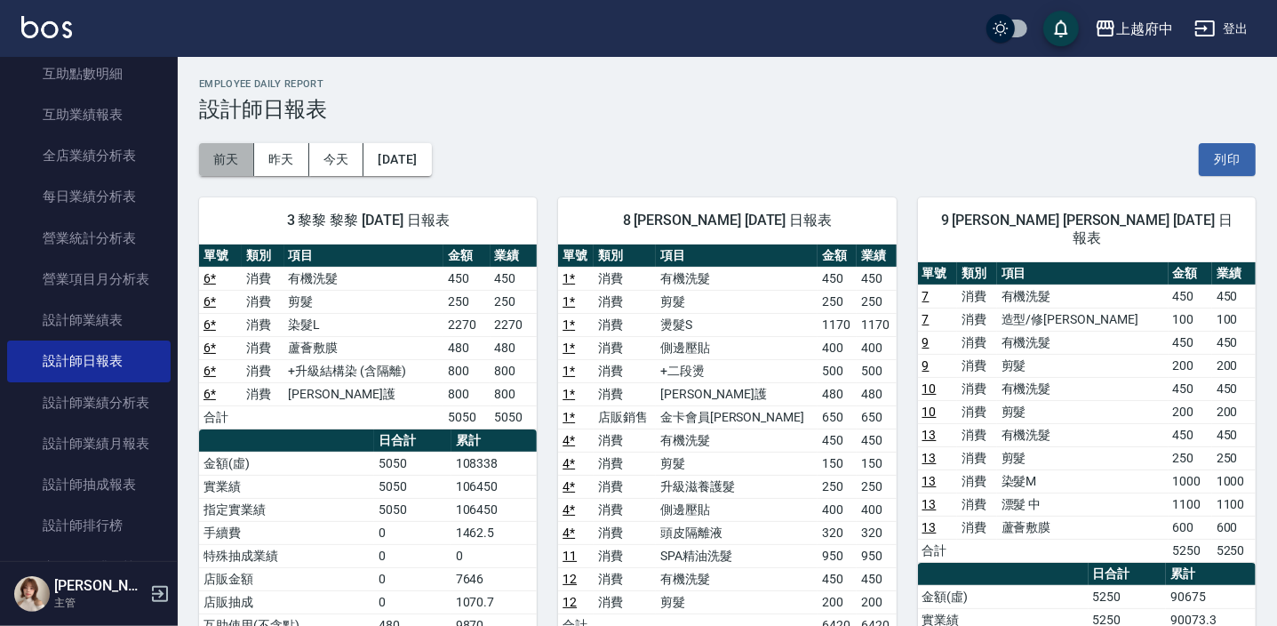
click at [231, 156] on button "前天" at bounding box center [226, 159] width 55 height 33
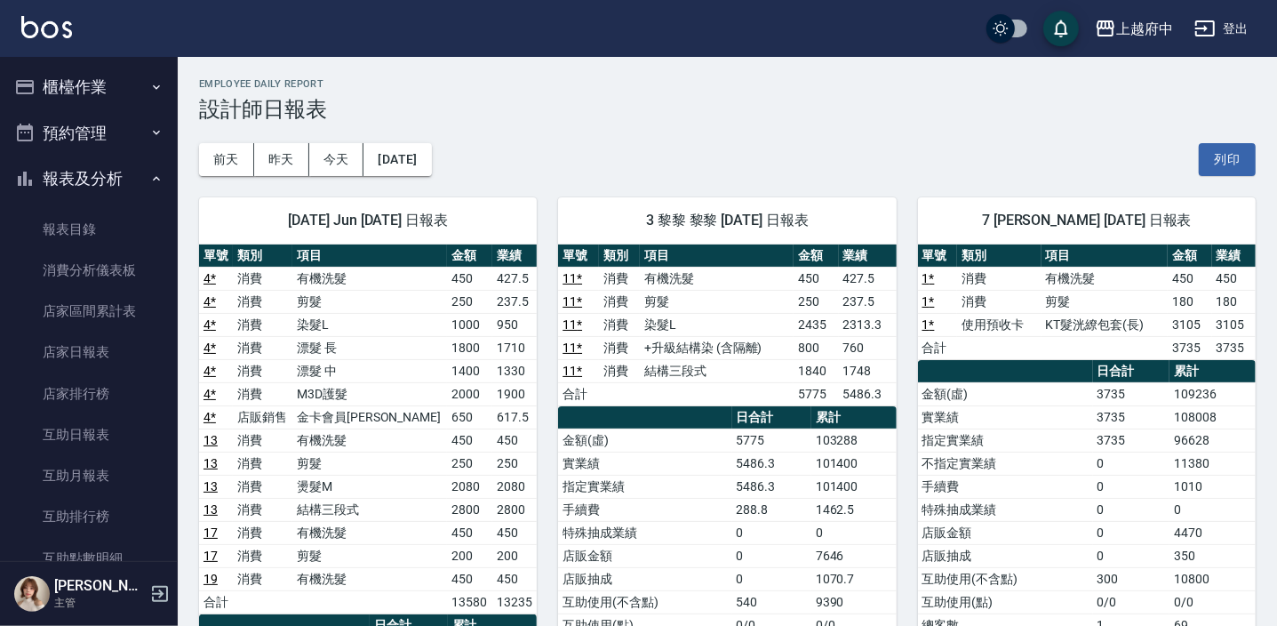
click at [76, 189] on button "報表及分析" at bounding box center [89, 179] width 164 height 46
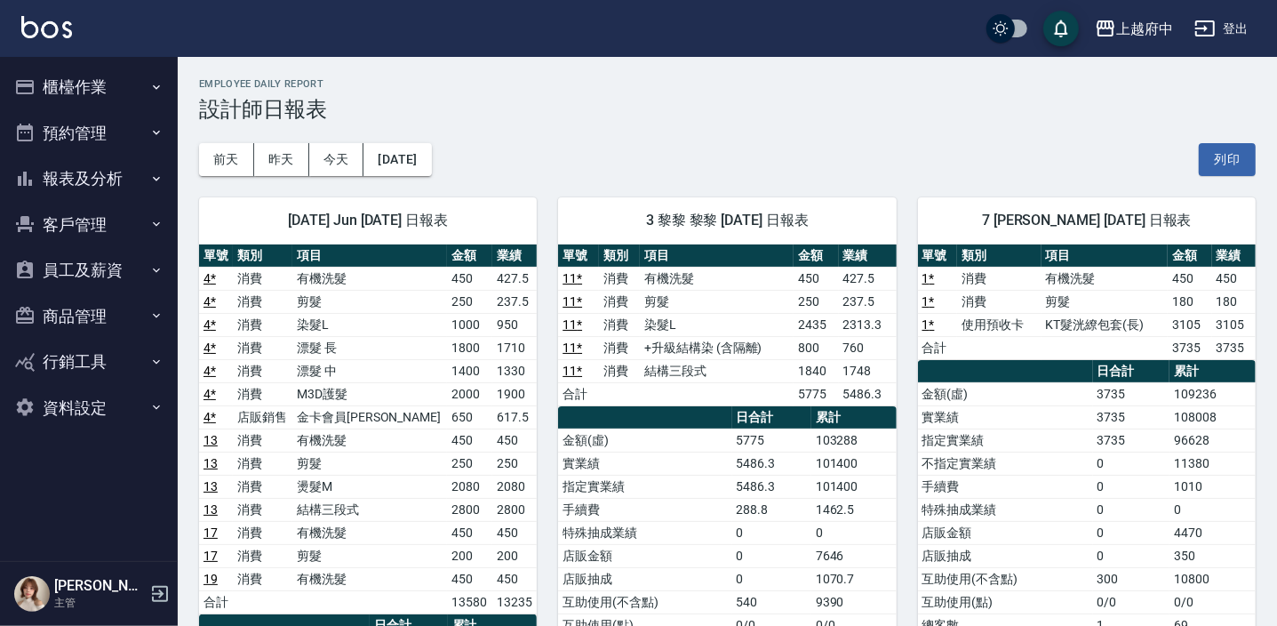
click at [122, 84] on button "櫃檯作業" at bounding box center [89, 87] width 164 height 46
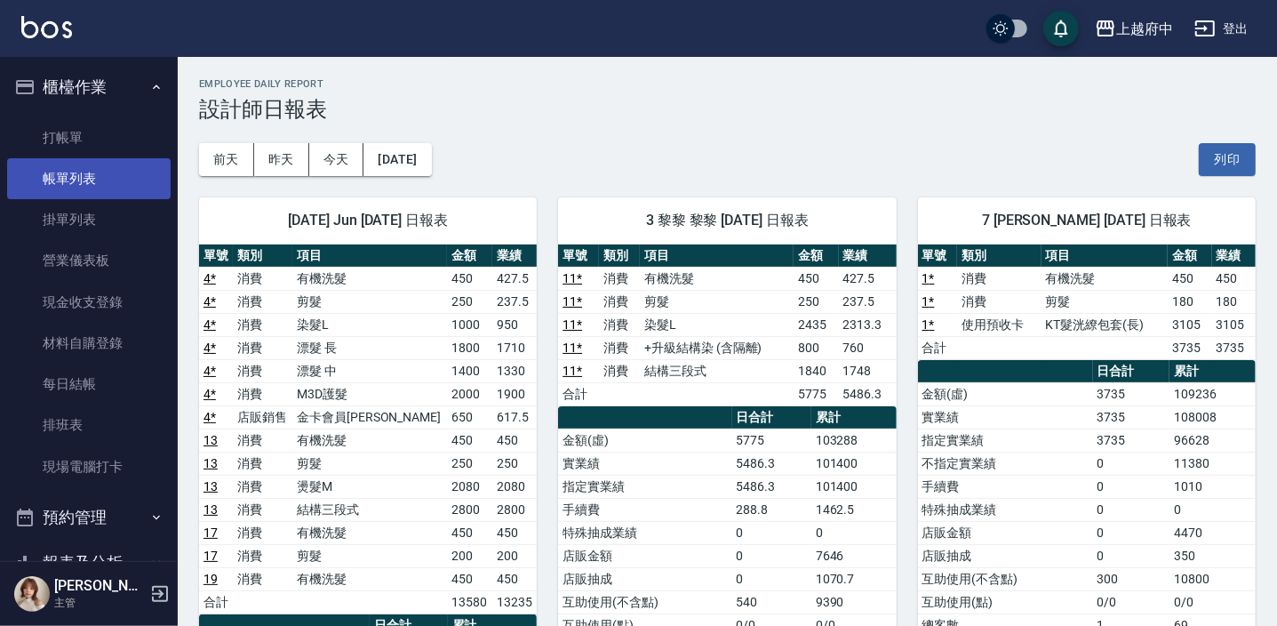
click at [84, 173] on link "帳單列表" at bounding box center [89, 178] width 164 height 41
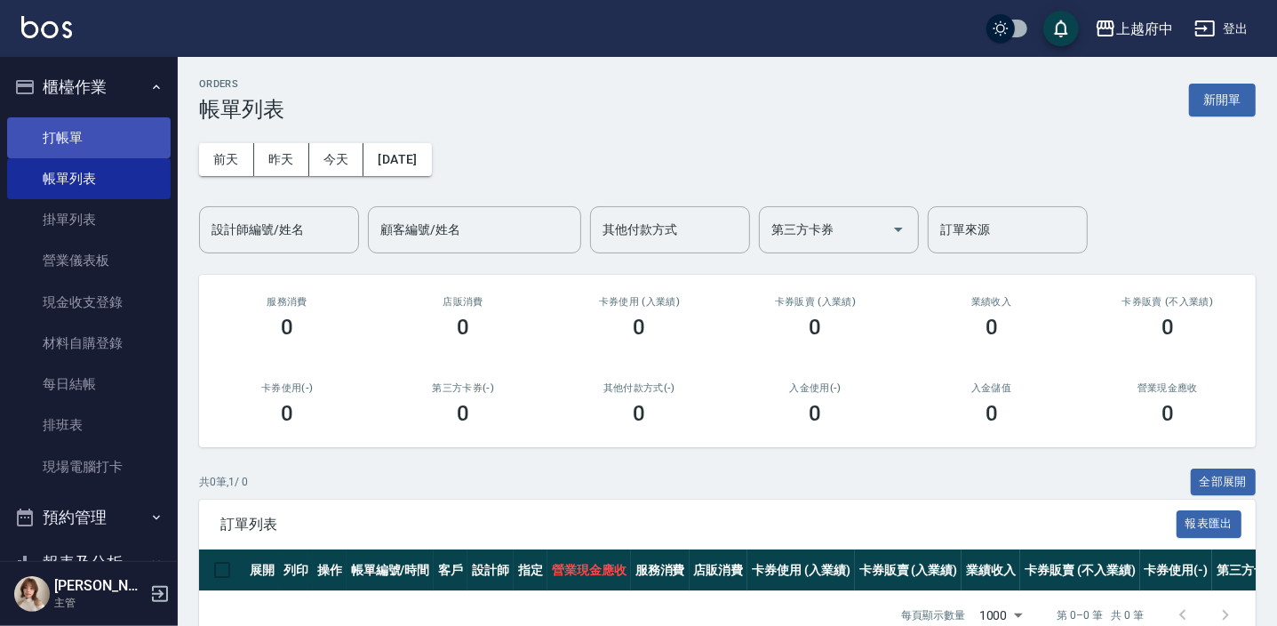
click at [65, 125] on link "打帳單" at bounding box center [89, 137] width 164 height 41
